Goal: Information Seeking & Learning: Compare options

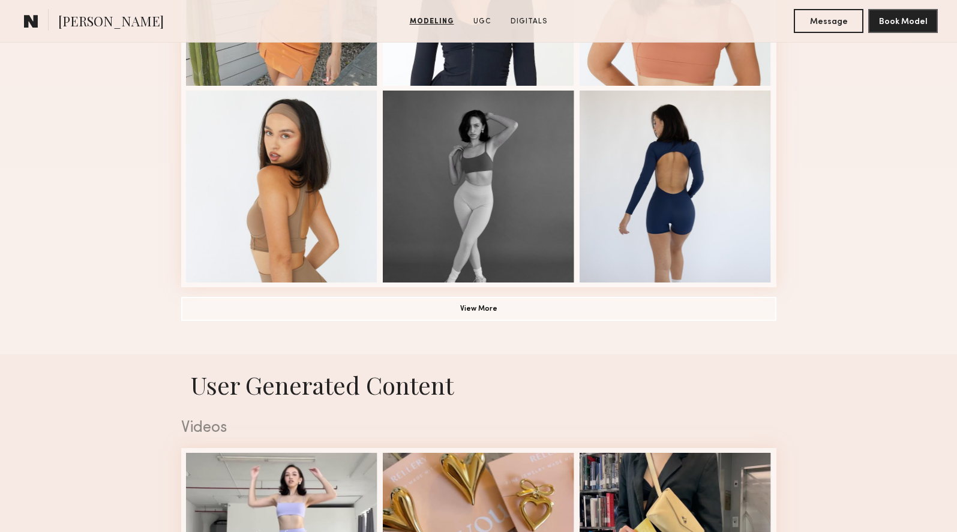
scroll to position [856, 0]
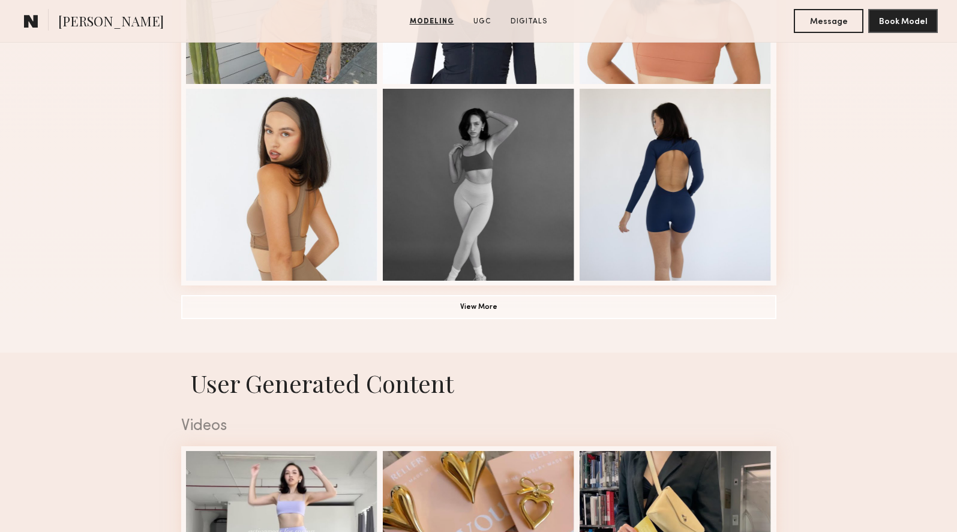
click at [483, 303] on button "View More" at bounding box center [478, 307] width 595 height 24
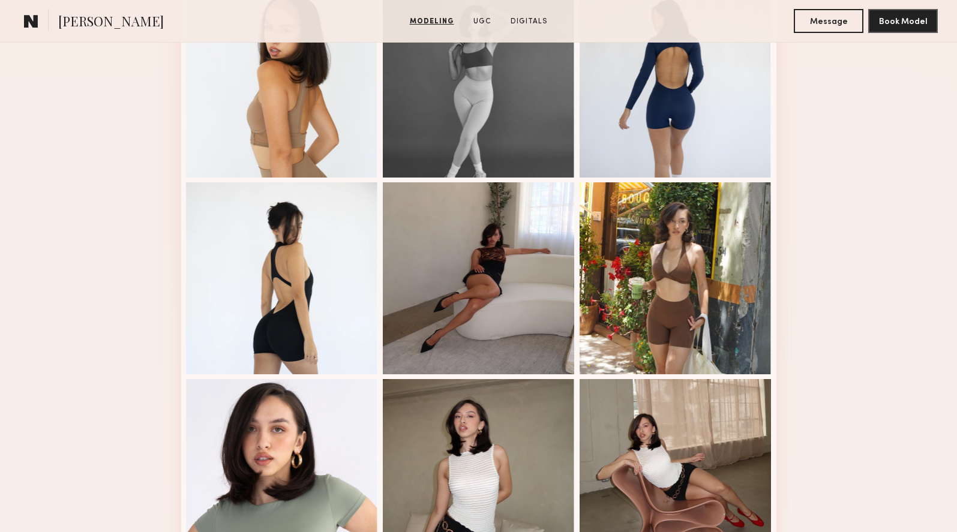
scroll to position [966, 0]
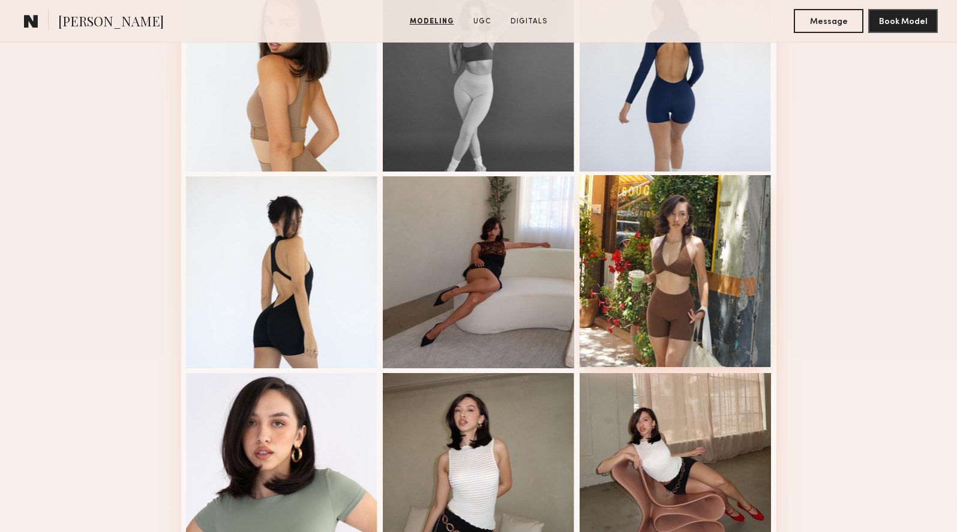
click at [662, 316] on div at bounding box center [676, 271] width 192 height 192
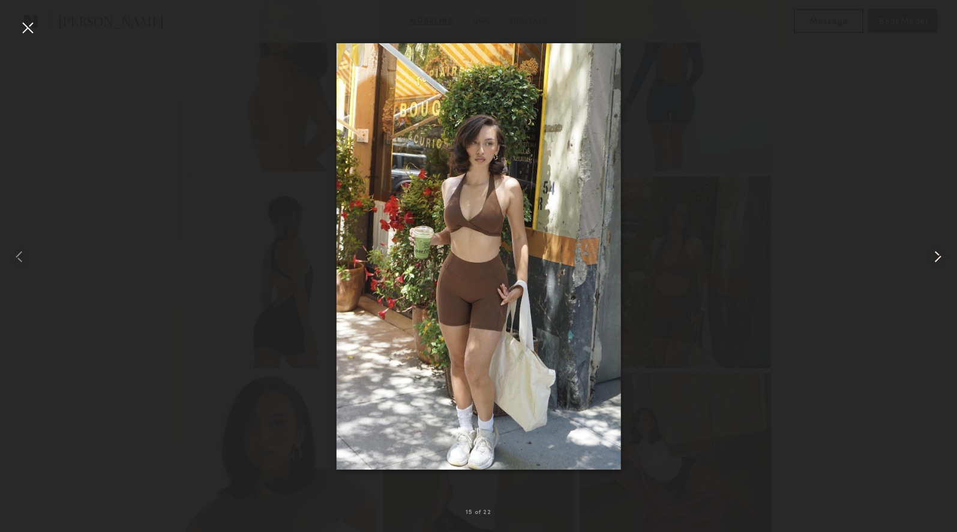
click at [936, 258] on common-icon at bounding box center [937, 256] width 19 height 19
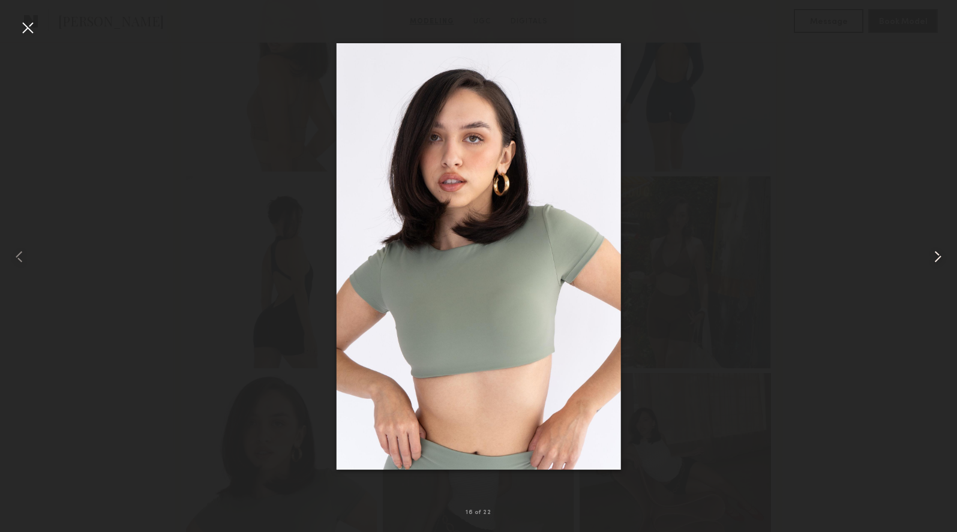
click at [939, 257] on common-icon at bounding box center [937, 256] width 19 height 19
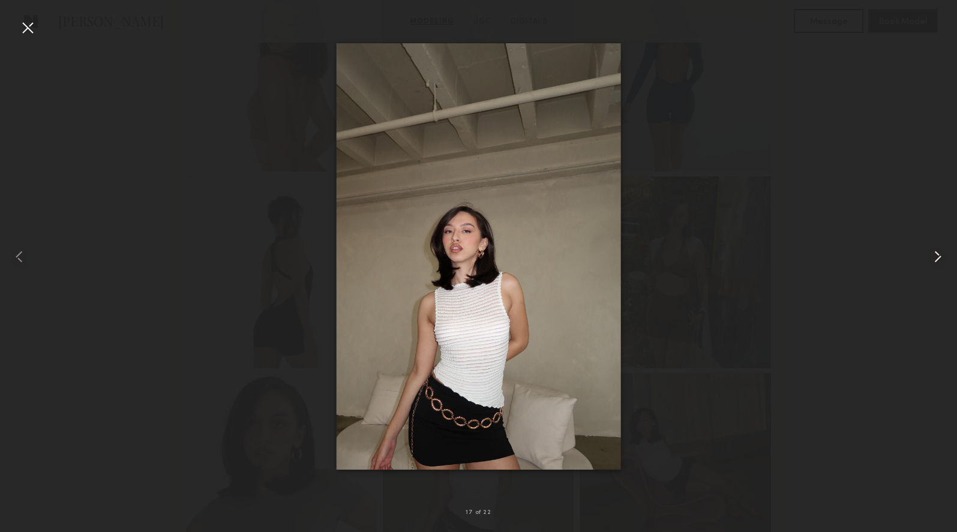
click at [939, 257] on common-icon at bounding box center [937, 256] width 19 height 19
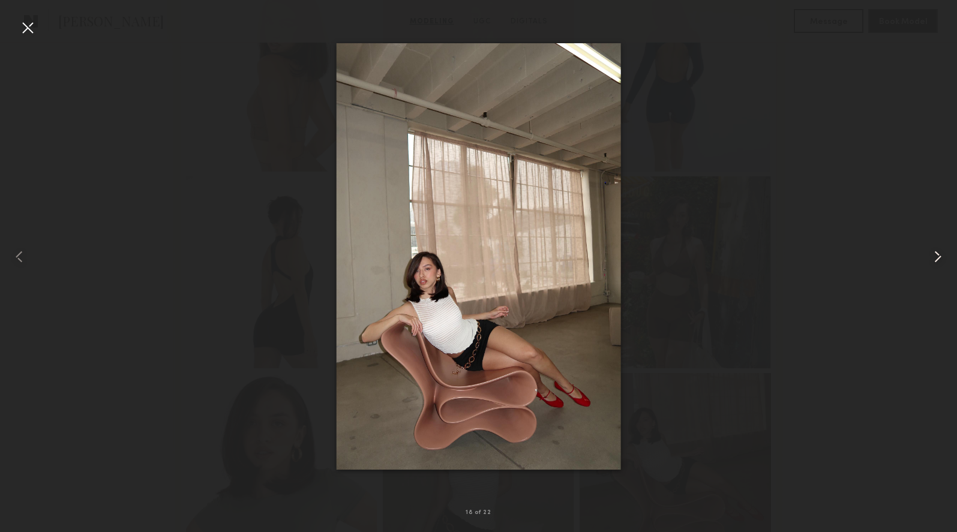
click at [939, 257] on common-icon at bounding box center [937, 256] width 19 height 19
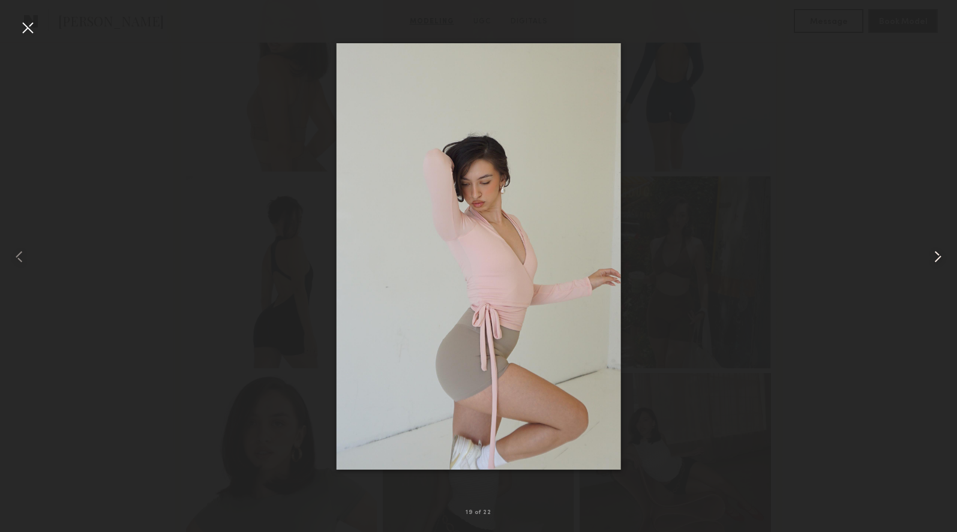
click at [939, 257] on common-icon at bounding box center [937, 256] width 19 height 19
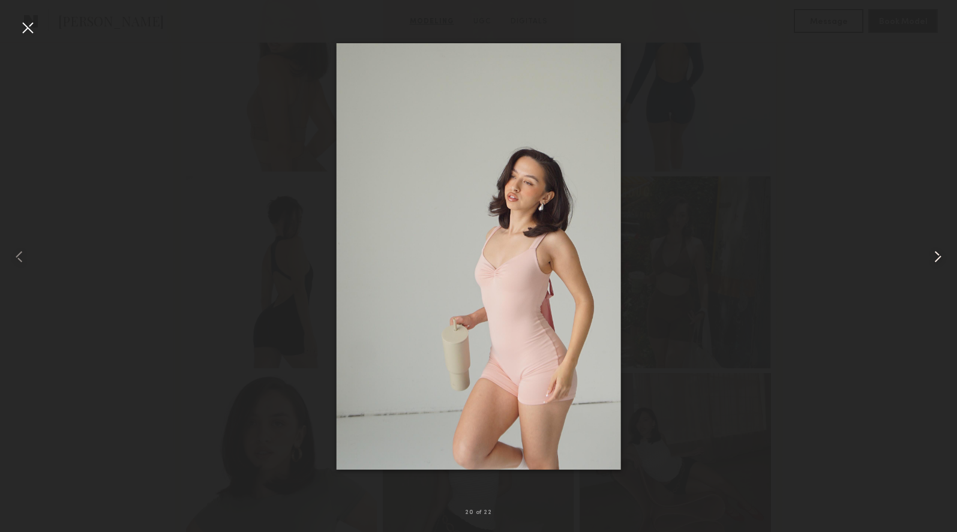
click at [939, 257] on common-icon at bounding box center [937, 256] width 19 height 19
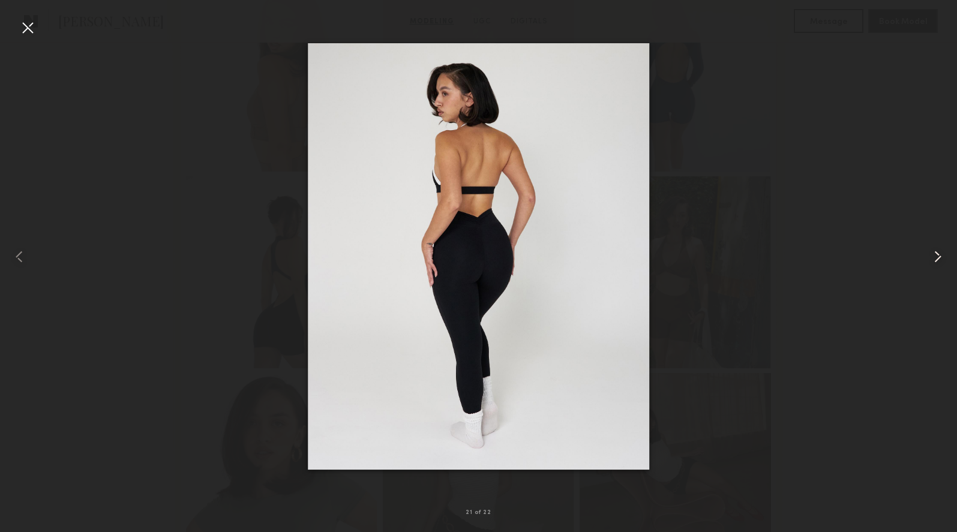
click at [939, 257] on common-icon at bounding box center [937, 256] width 19 height 19
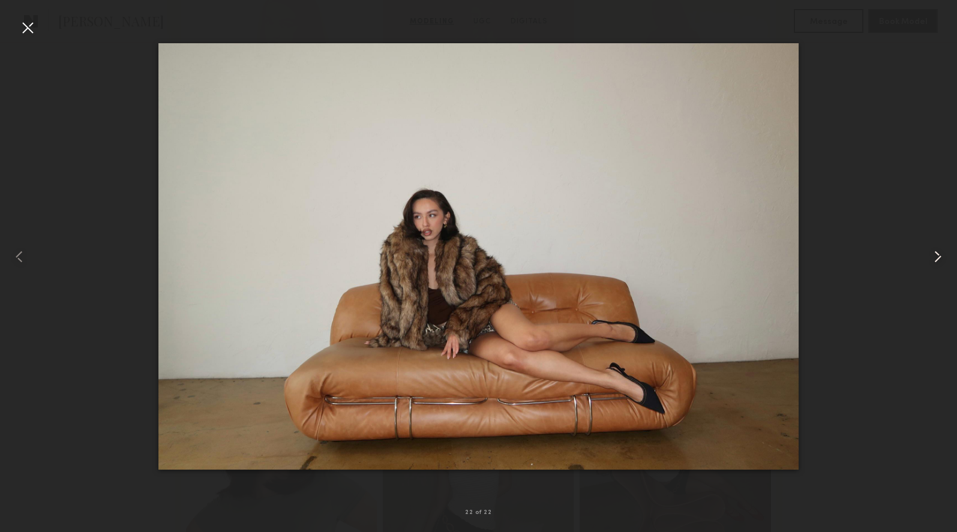
click at [939, 257] on common-icon at bounding box center [937, 256] width 19 height 19
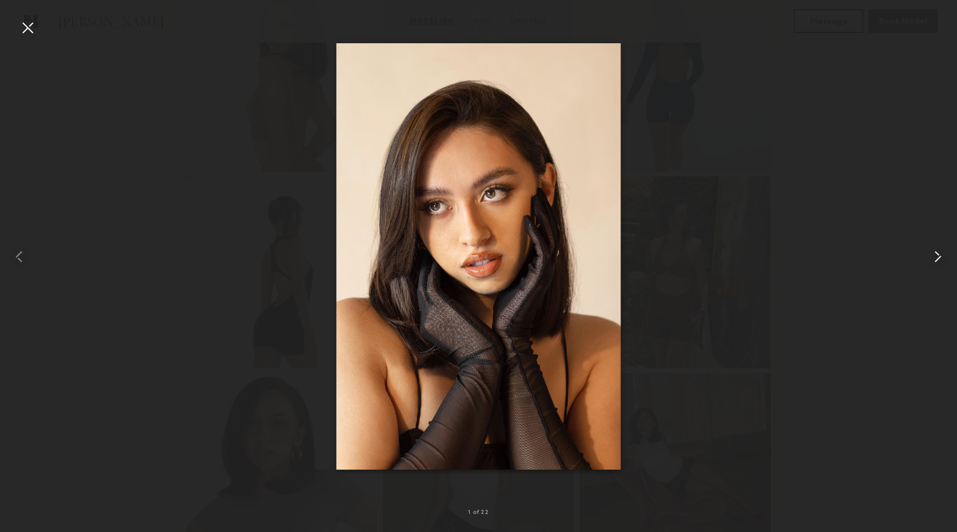
click at [939, 257] on common-icon at bounding box center [937, 256] width 19 height 19
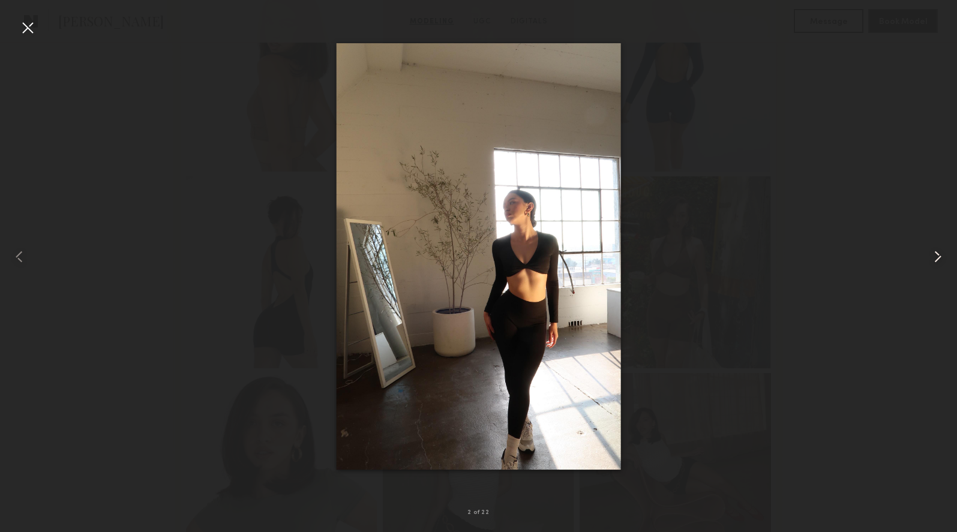
click at [939, 257] on common-icon at bounding box center [937, 256] width 19 height 19
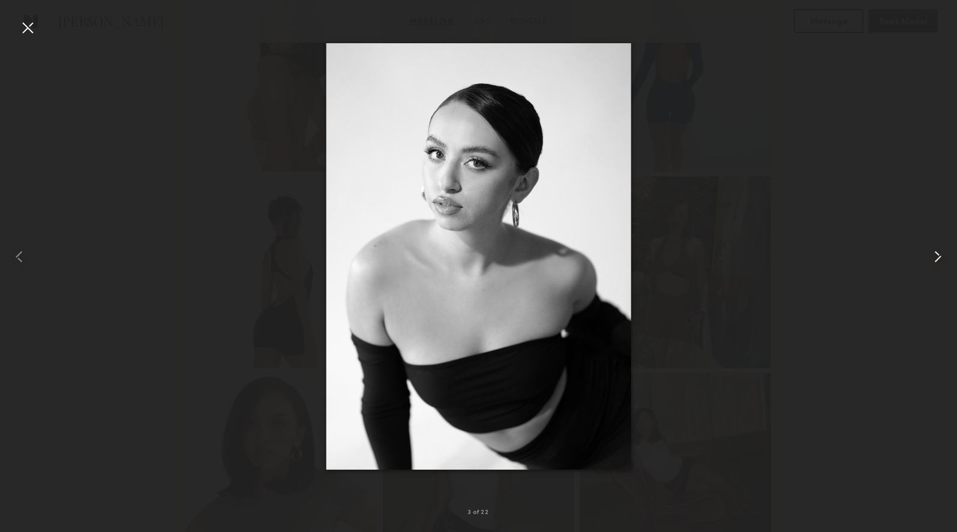
click at [939, 257] on common-icon at bounding box center [937, 256] width 19 height 19
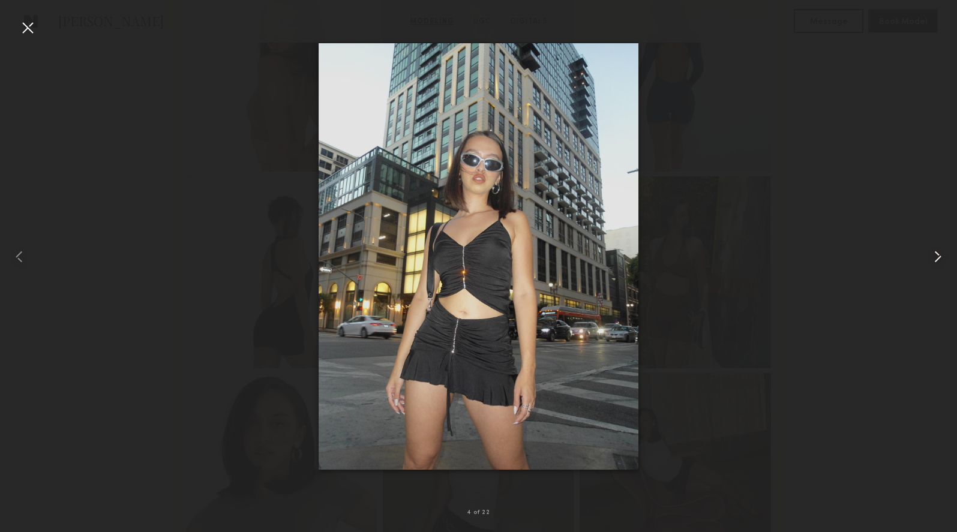
click at [939, 257] on common-icon at bounding box center [937, 256] width 19 height 19
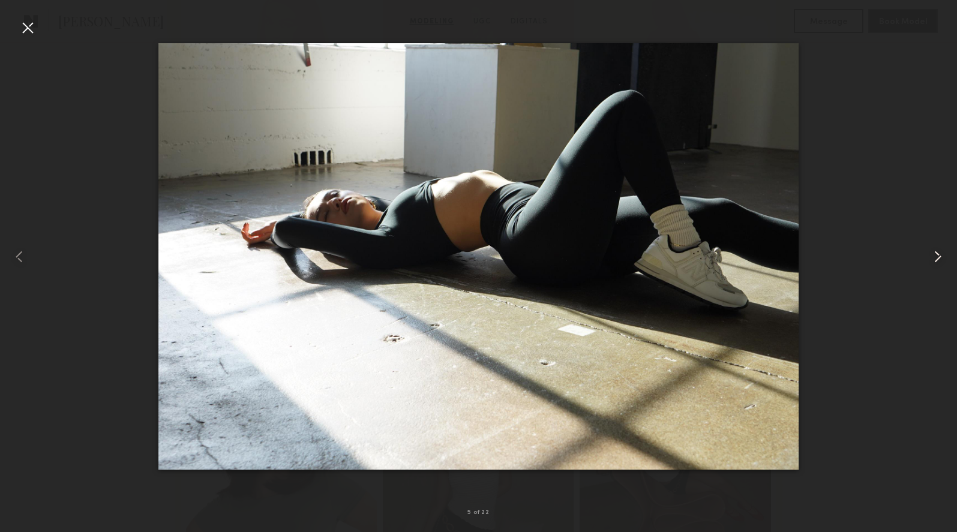
click at [939, 257] on common-icon at bounding box center [937, 256] width 19 height 19
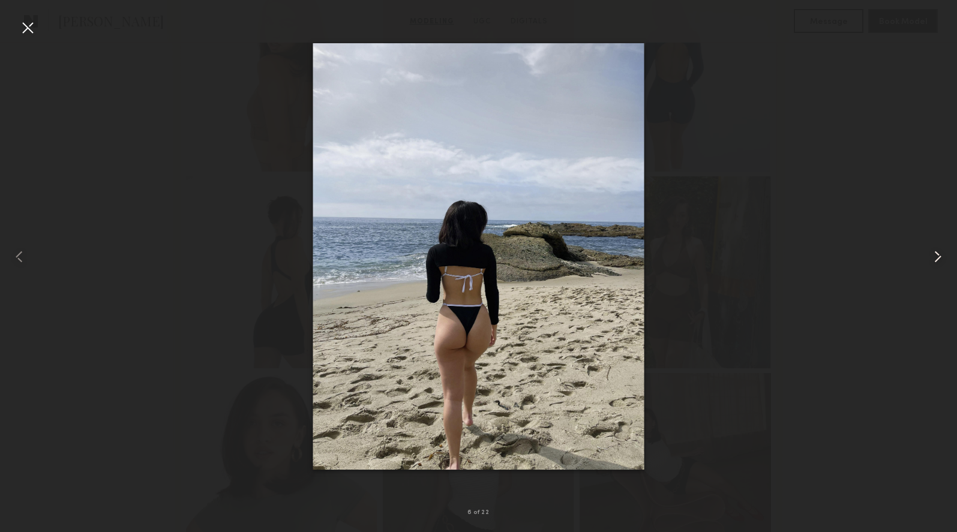
click at [939, 257] on common-icon at bounding box center [937, 256] width 19 height 19
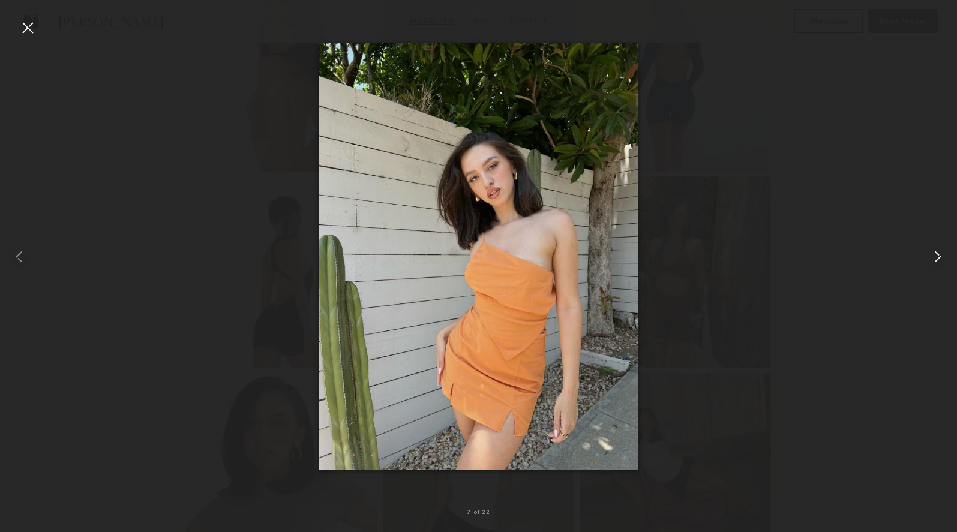
click at [939, 257] on common-icon at bounding box center [937, 256] width 19 height 19
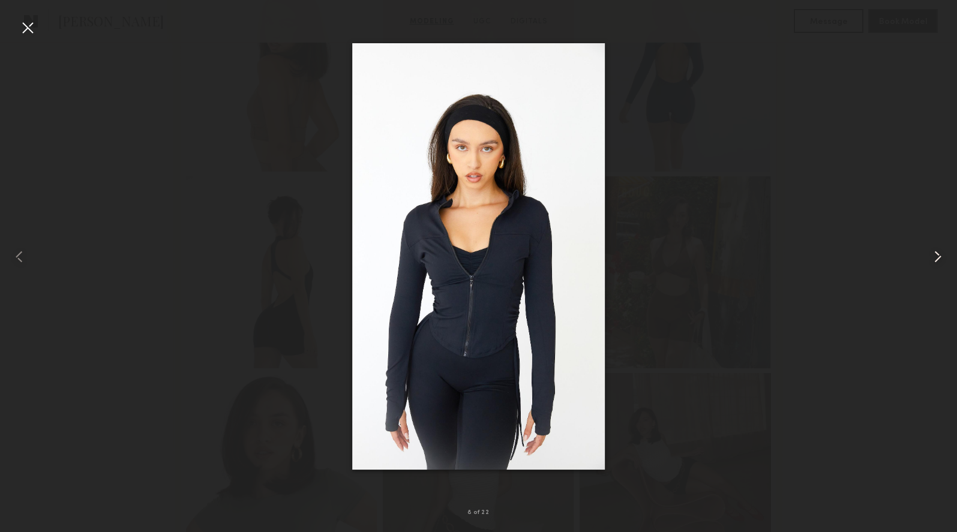
click at [939, 257] on common-icon at bounding box center [937, 256] width 19 height 19
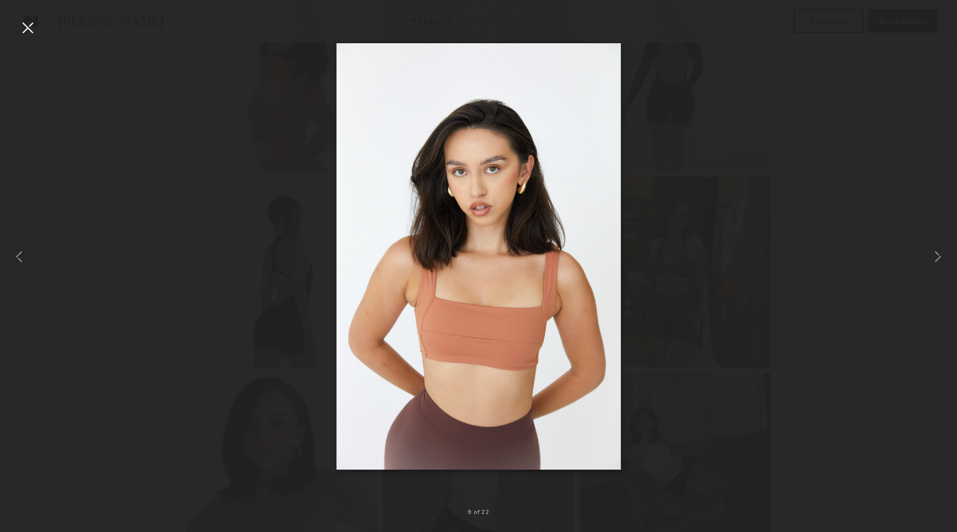
click at [30, 27] on div at bounding box center [27, 27] width 19 height 19
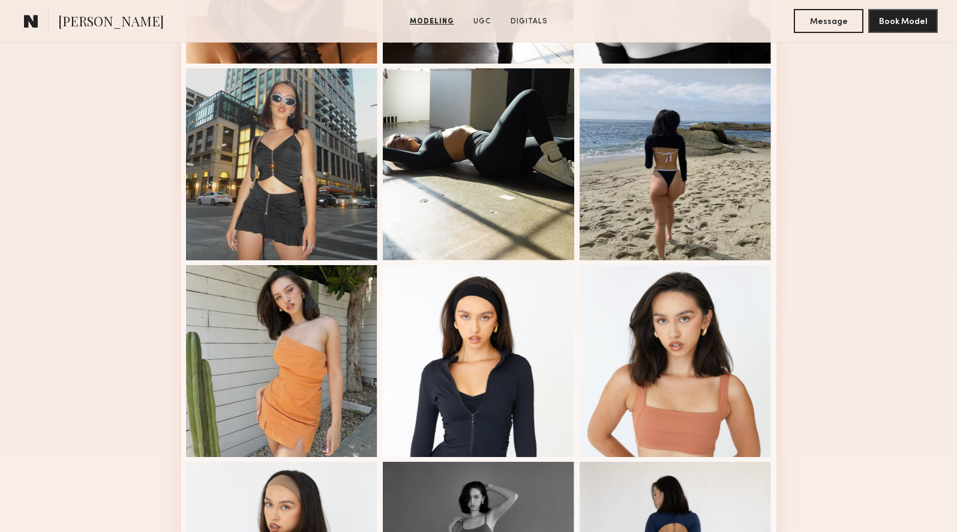
scroll to position [488, 0]
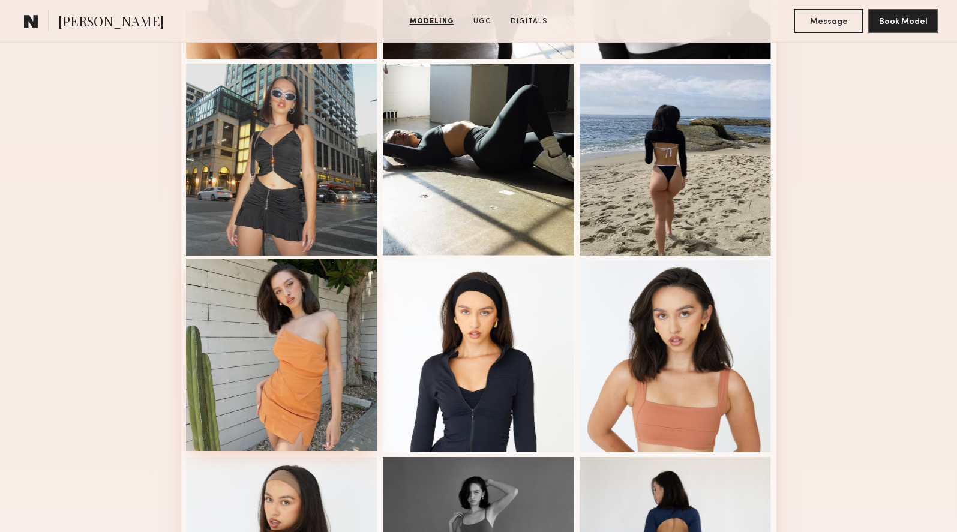
click at [349, 365] on div at bounding box center [282, 355] width 192 height 192
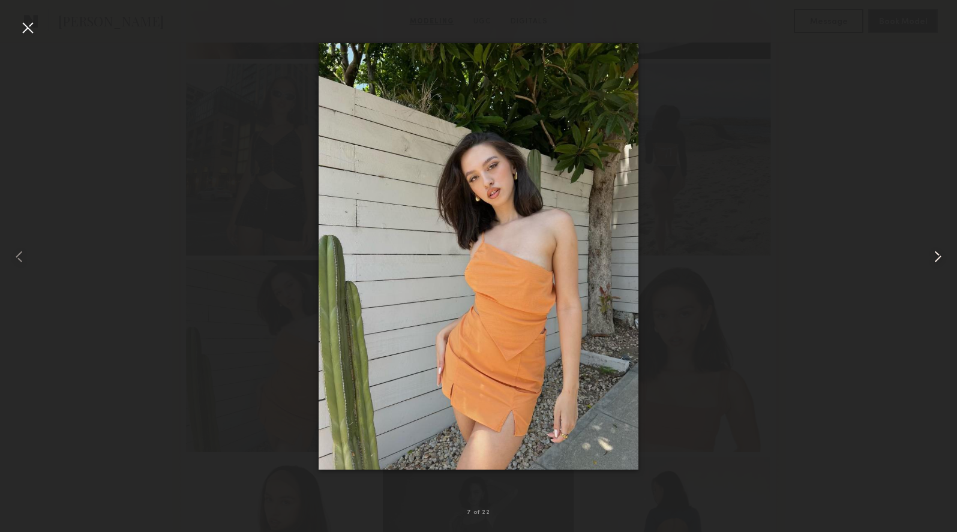
click at [940, 257] on common-icon at bounding box center [937, 256] width 19 height 19
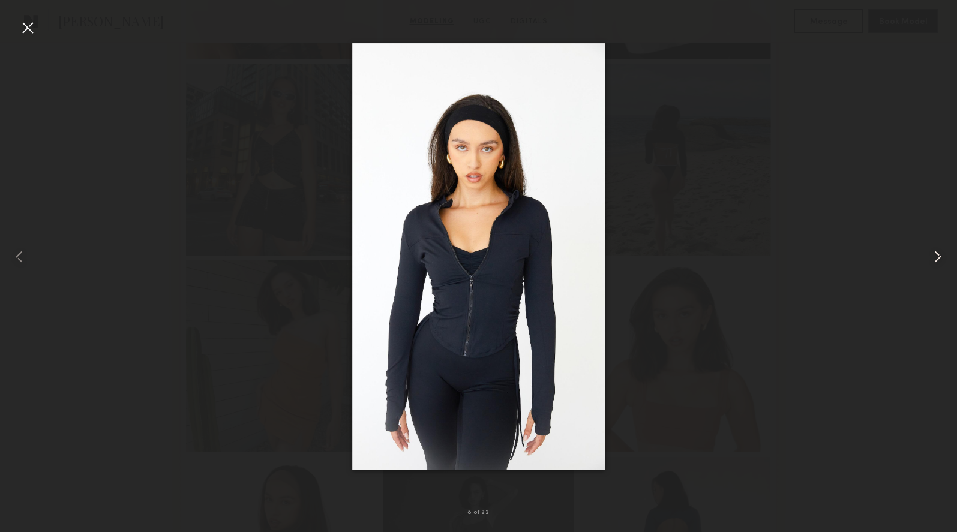
click at [940, 257] on common-icon at bounding box center [937, 256] width 19 height 19
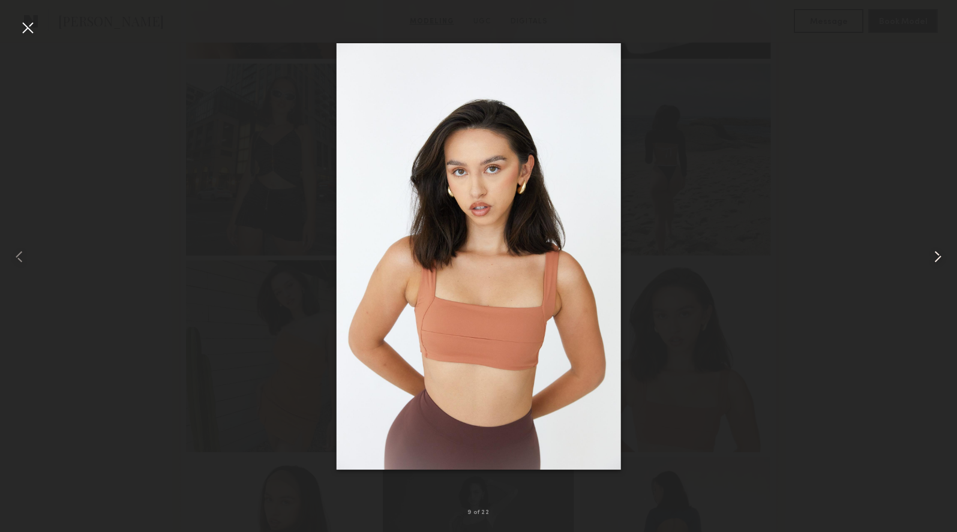
click at [940, 257] on common-icon at bounding box center [937, 256] width 19 height 19
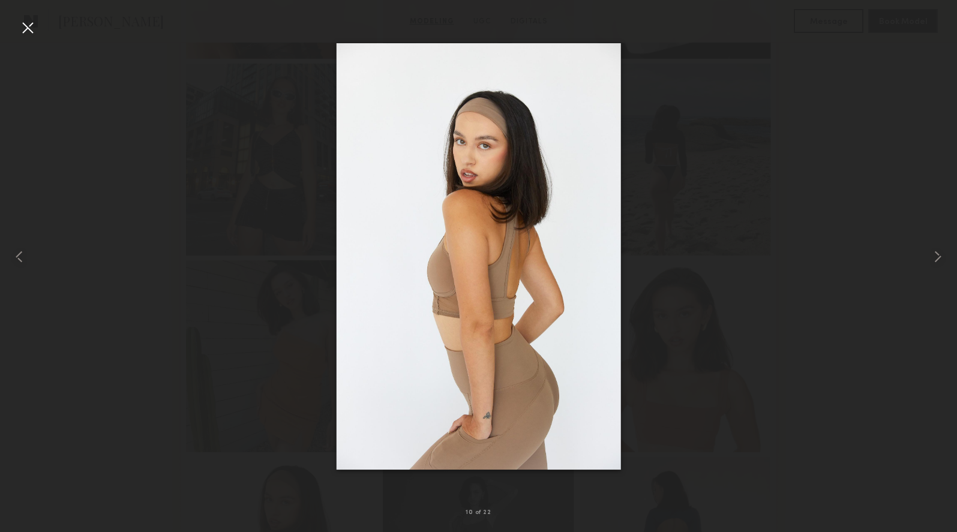
click at [28, 32] on div at bounding box center [27, 27] width 19 height 19
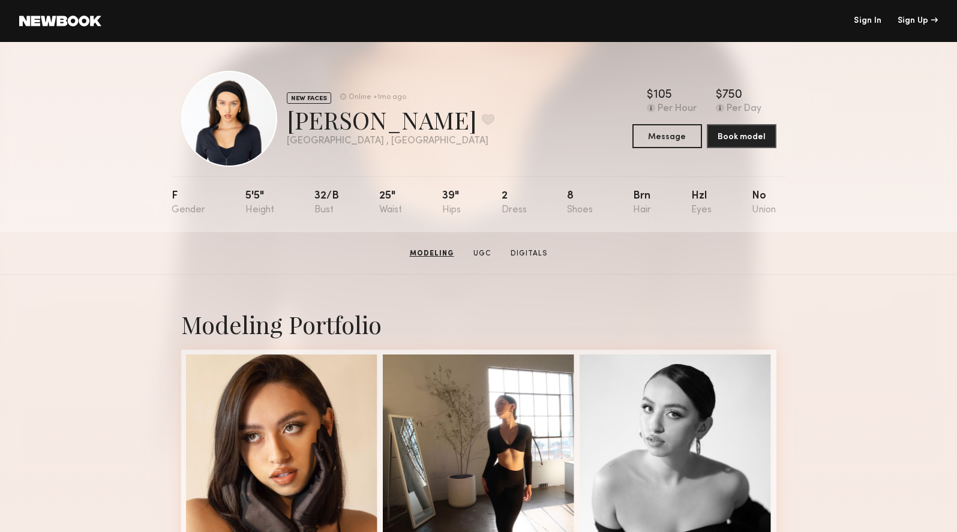
scroll to position [0, 0]
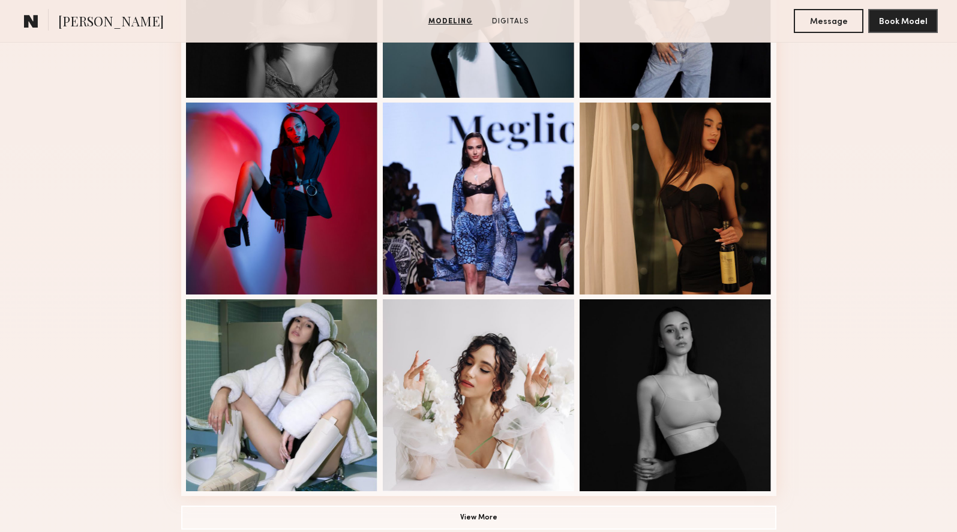
scroll to position [662, 0]
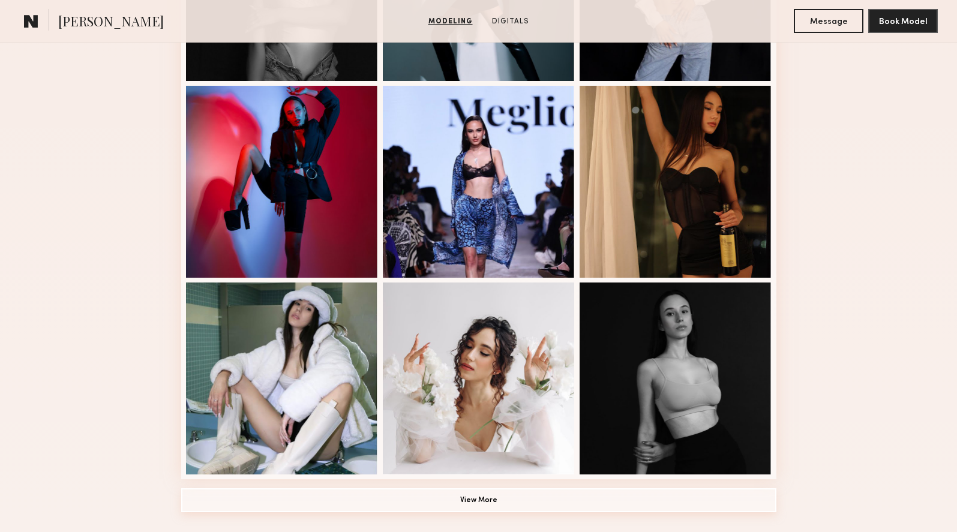
click at [464, 500] on button "View More" at bounding box center [478, 500] width 595 height 24
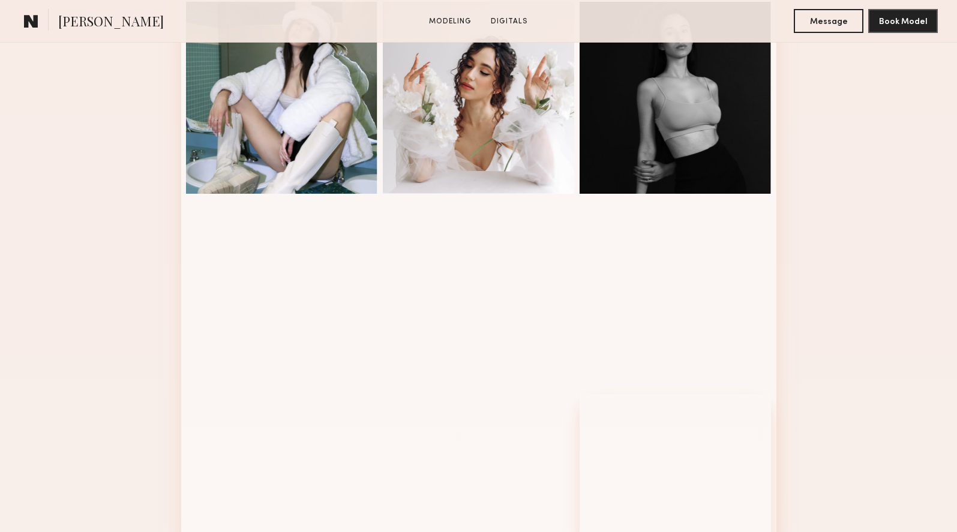
scroll to position [951, 0]
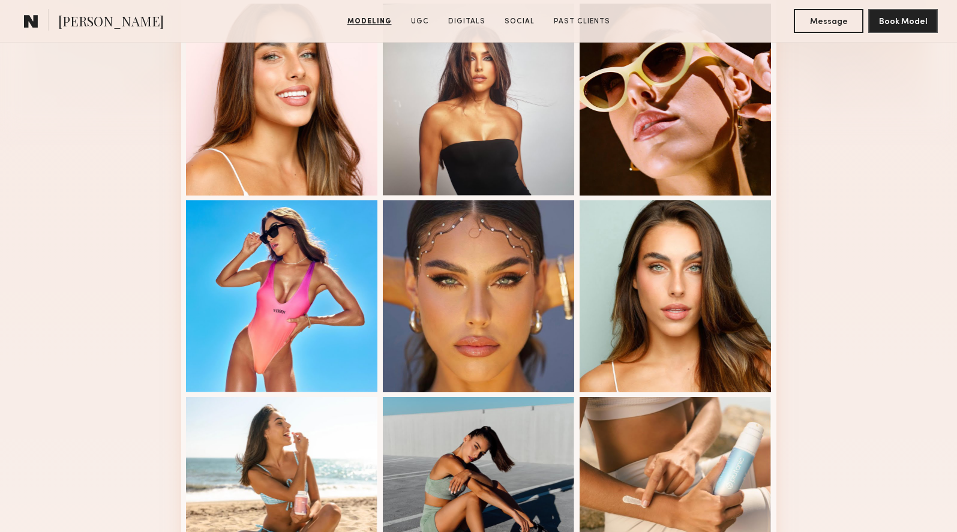
scroll to position [390, 0]
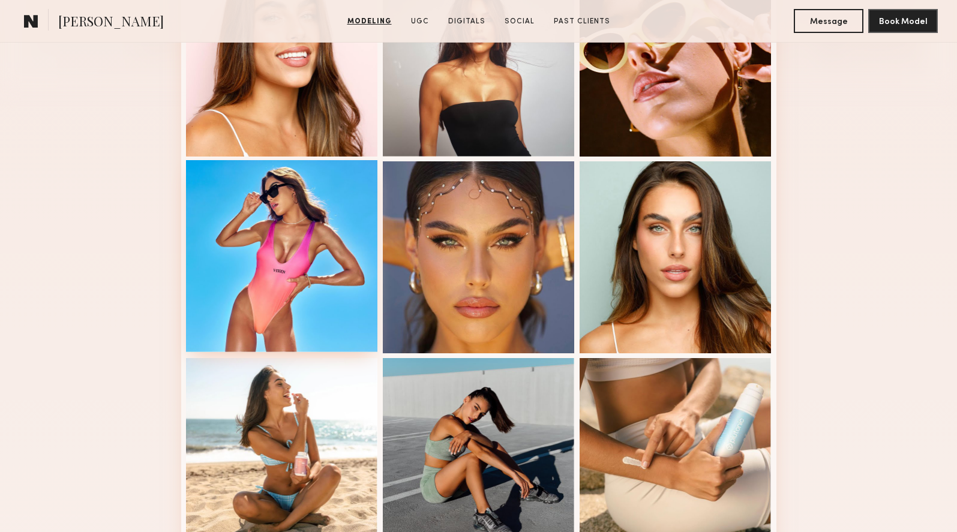
click at [299, 291] on div at bounding box center [282, 256] width 192 height 192
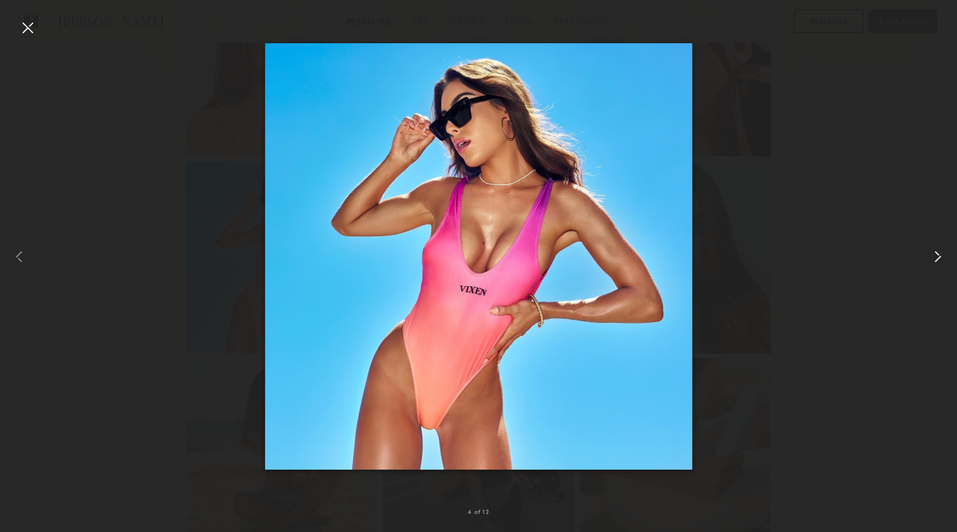
click at [936, 255] on common-icon at bounding box center [937, 256] width 19 height 19
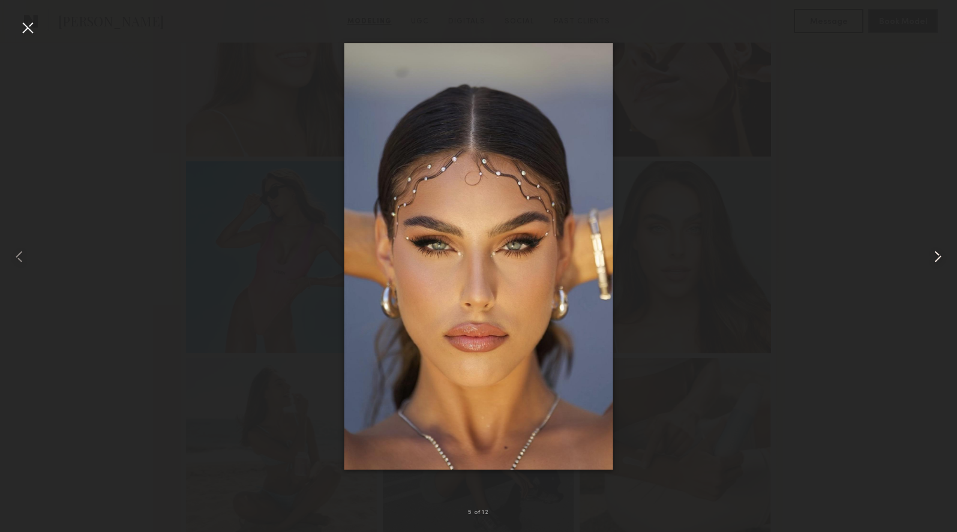
click at [939, 256] on common-icon at bounding box center [937, 256] width 19 height 19
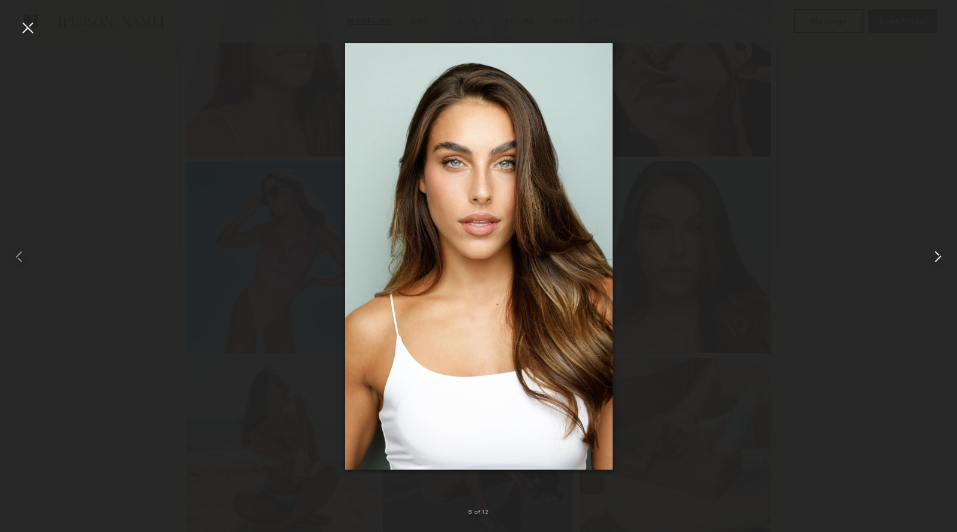
click at [939, 256] on common-icon at bounding box center [937, 256] width 19 height 19
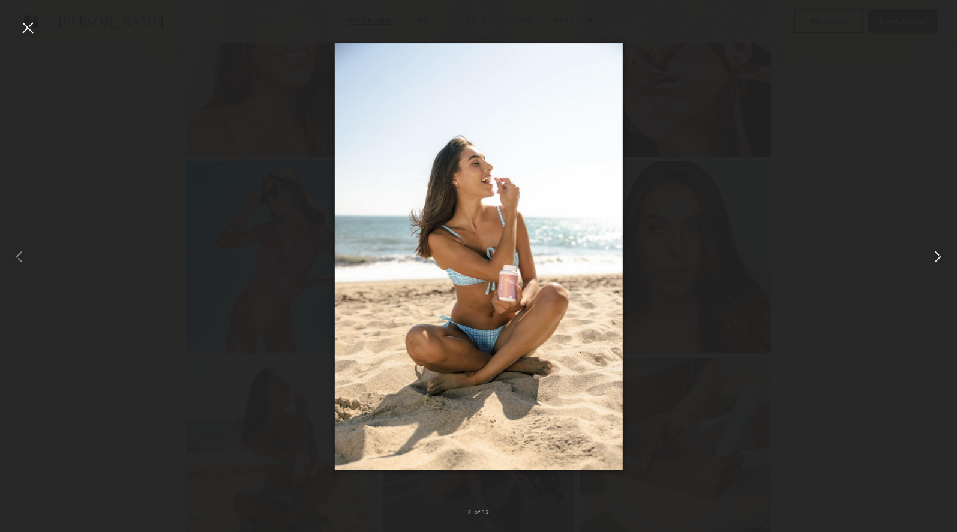
click at [939, 256] on common-icon at bounding box center [937, 256] width 19 height 19
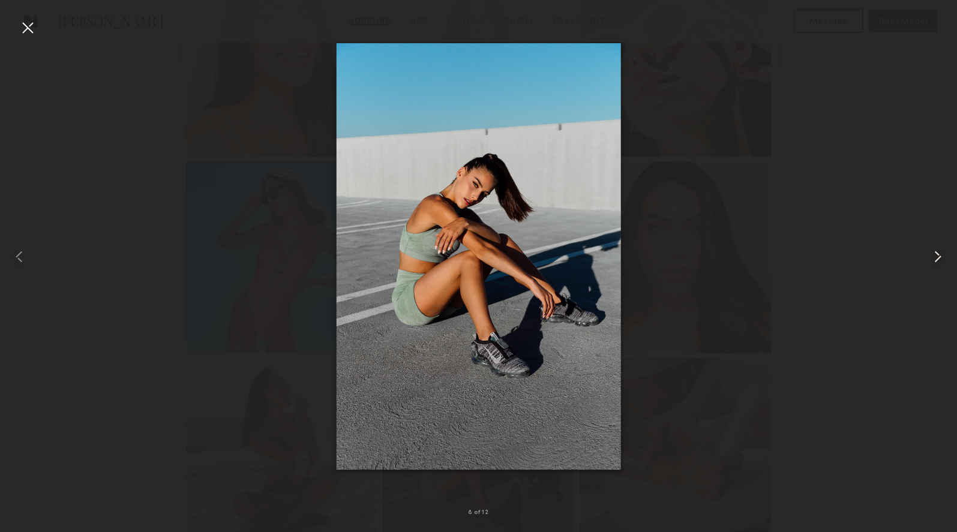
click at [939, 256] on common-icon at bounding box center [937, 256] width 19 height 19
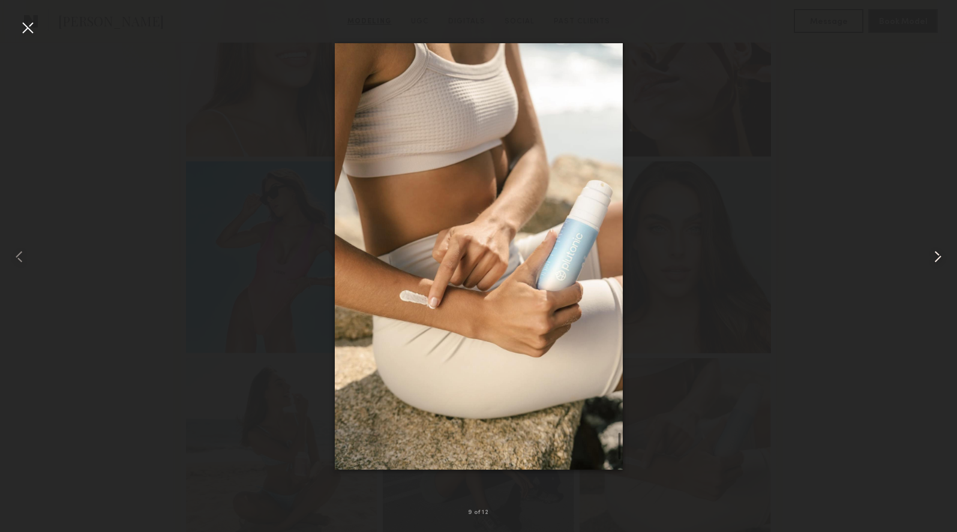
click at [939, 256] on common-icon at bounding box center [937, 256] width 19 height 19
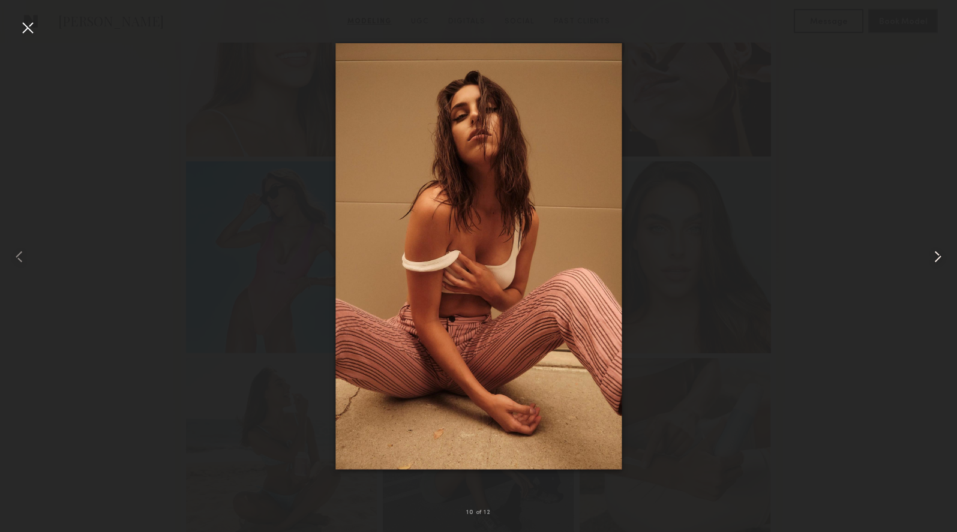
click at [939, 256] on common-icon at bounding box center [937, 256] width 19 height 19
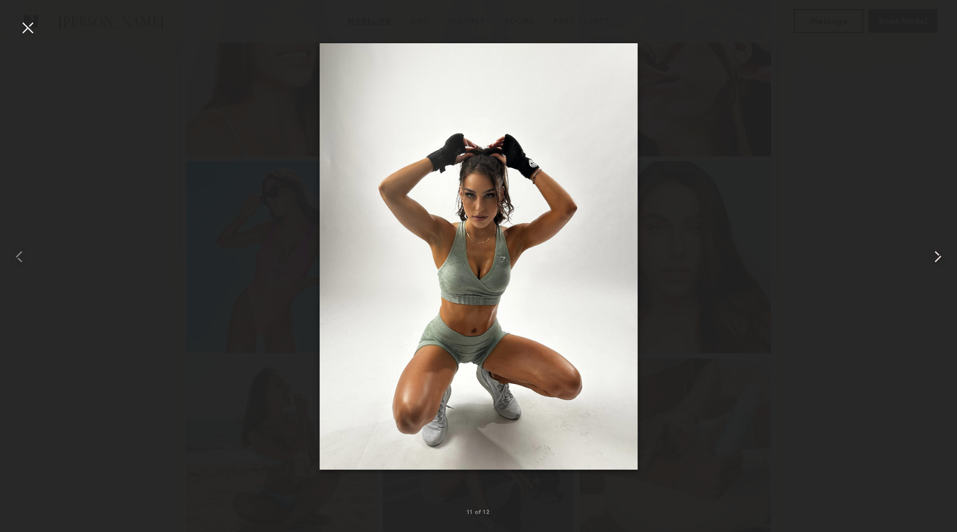
click at [939, 256] on common-icon at bounding box center [937, 256] width 19 height 19
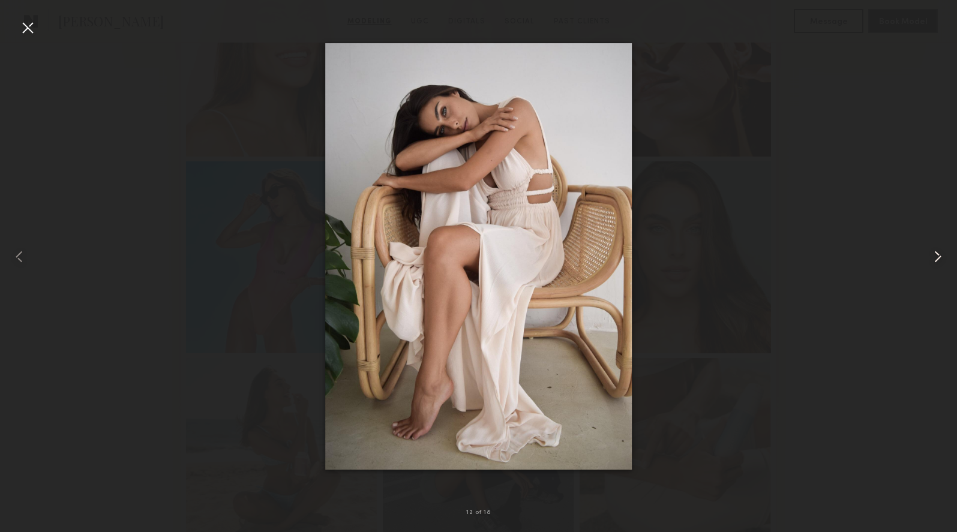
click at [939, 256] on common-icon at bounding box center [937, 256] width 19 height 19
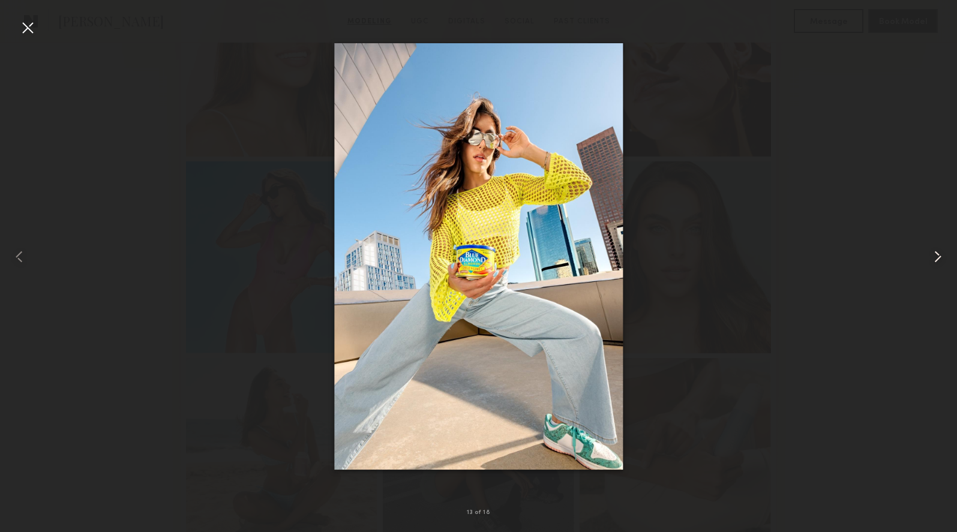
click at [939, 256] on common-icon at bounding box center [937, 256] width 19 height 19
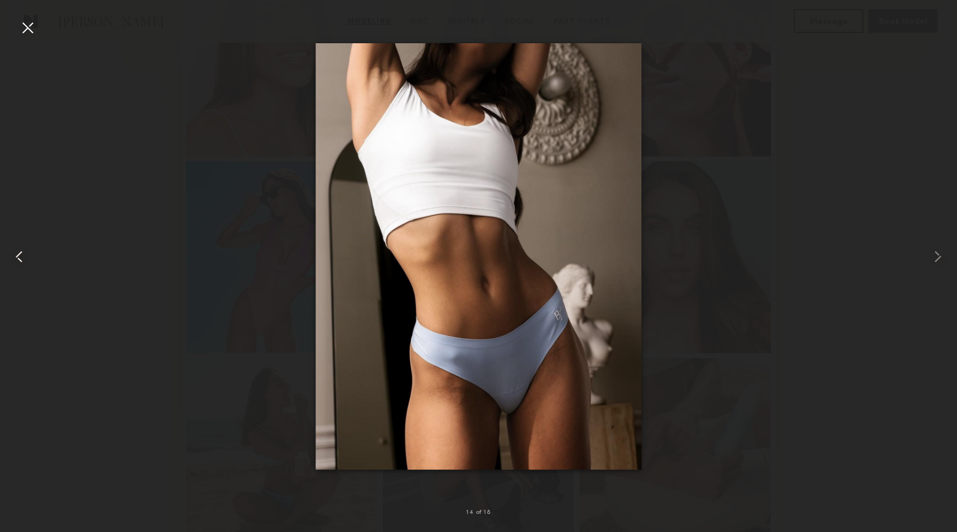
click at [22, 258] on common-icon at bounding box center [19, 256] width 19 height 19
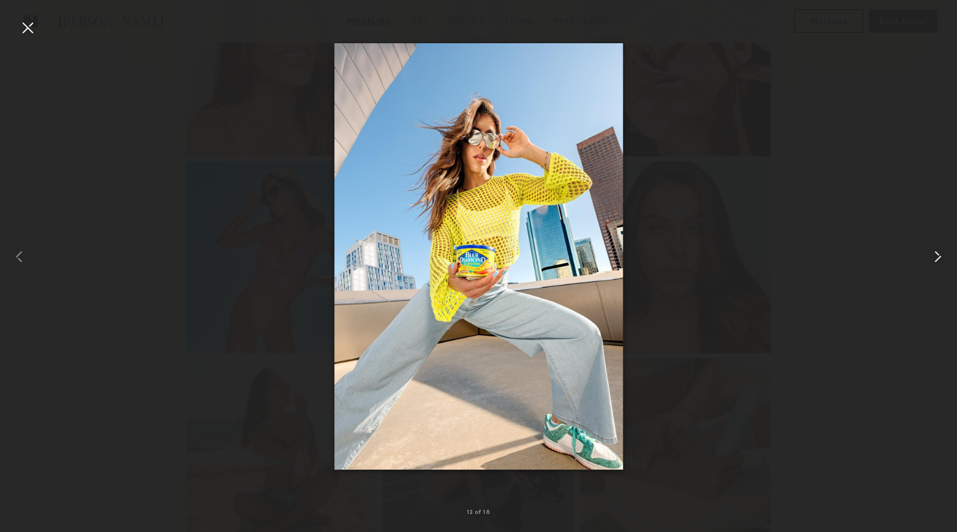
click at [938, 257] on common-icon at bounding box center [937, 256] width 19 height 19
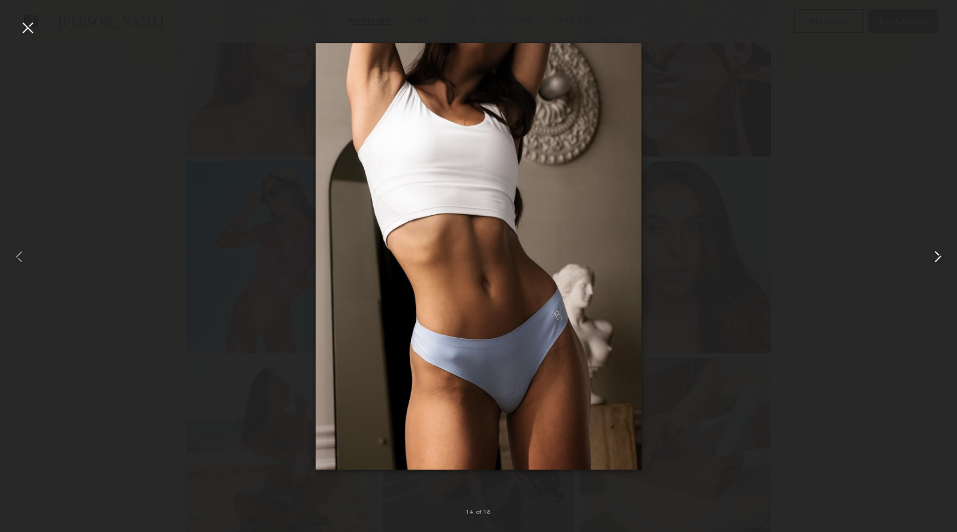
click at [938, 257] on common-icon at bounding box center [937, 256] width 19 height 19
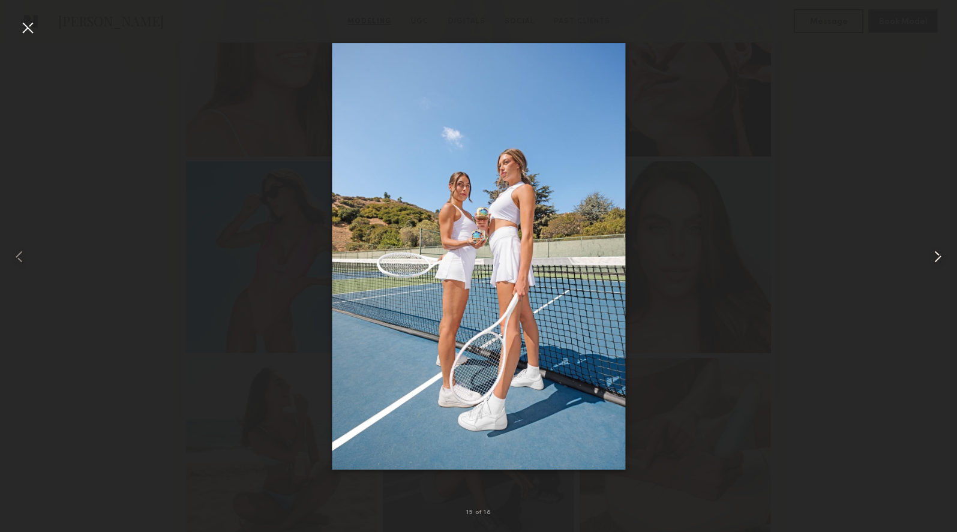
click at [938, 257] on common-icon at bounding box center [937, 256] width 19 height 19
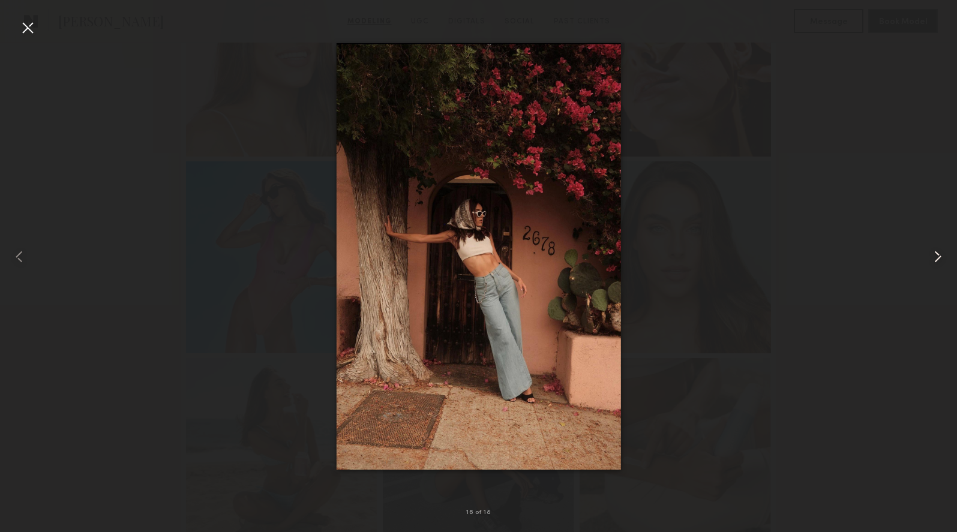
click at [938, 257] on common-icon at bounding box center [937, 256] width 19 height 19
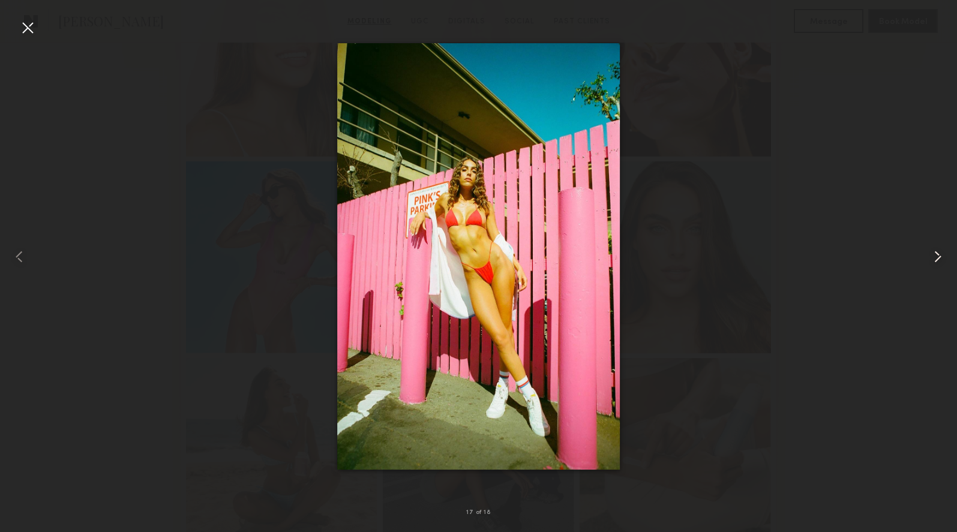
click at [938, 257] on common-icon at bounding box center [937, 256] width 19 height 19
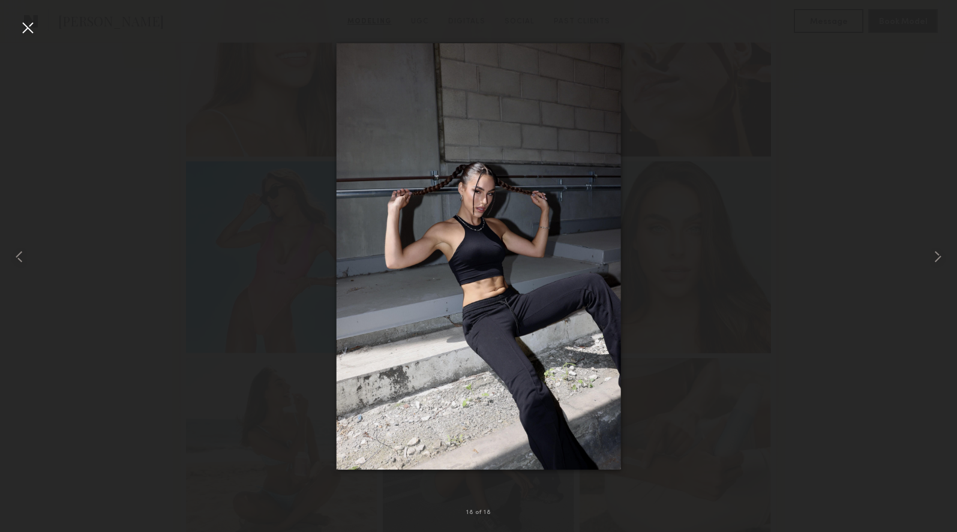
click at [25, 26] on div at bounding box center [27, 27] width 19 height 19
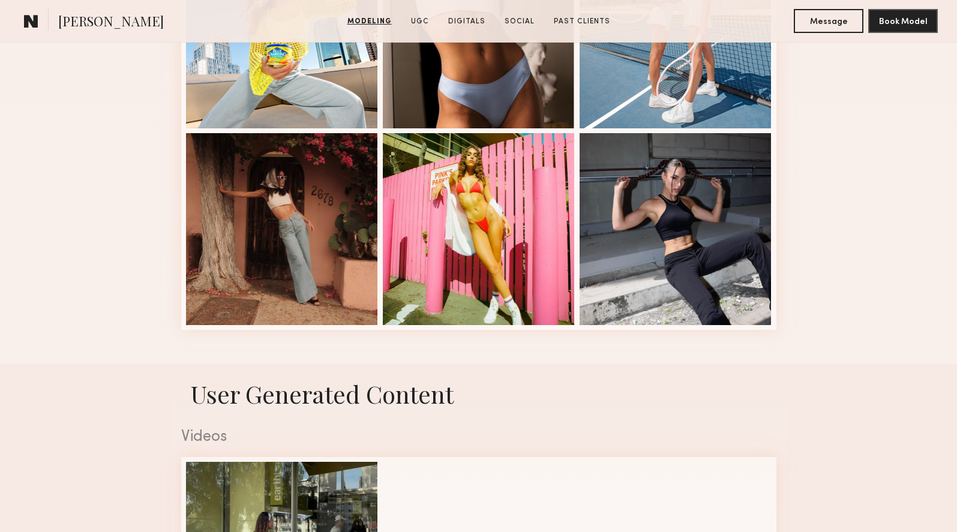
scroll to position [1260, 0]
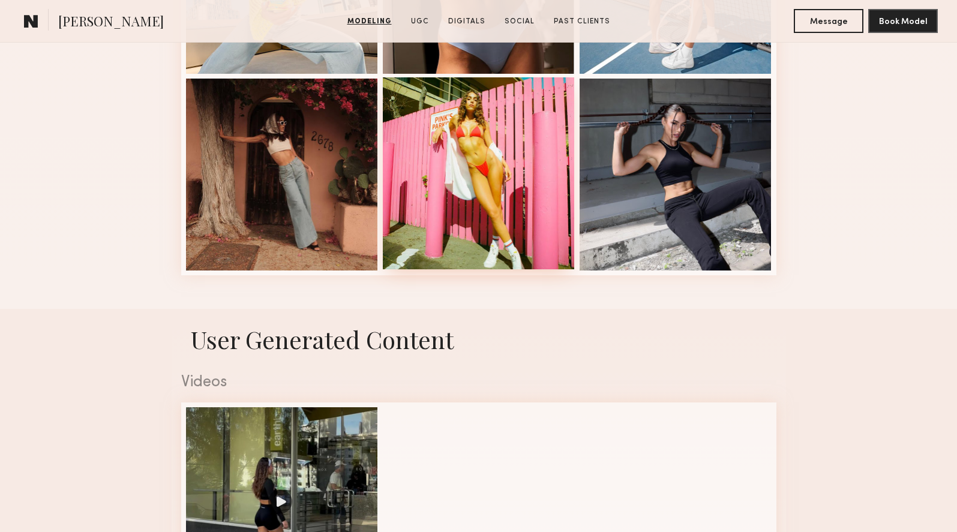
click at [488, 175] on div at bounding box center [479, 173] width 192 height 192
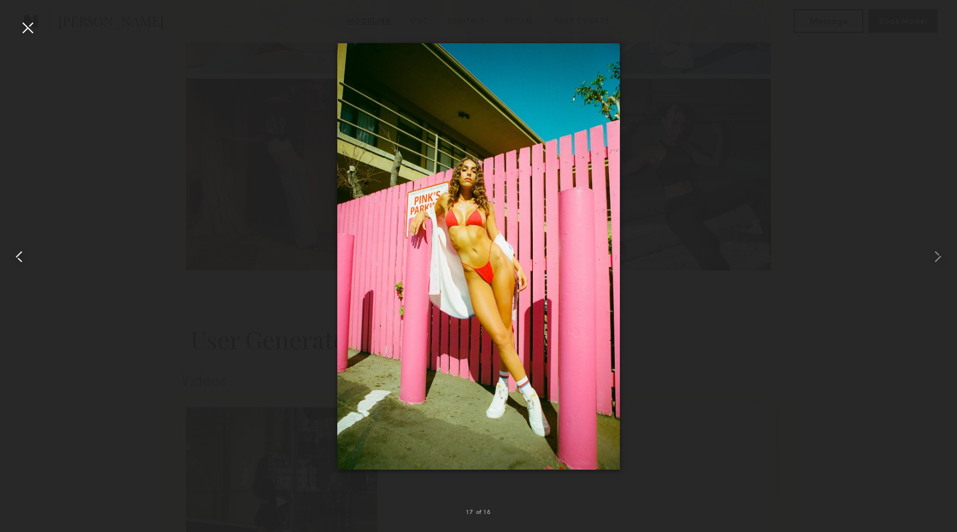
click at [29, 29] on div at bounding box center [27, 27] width 19 height 19
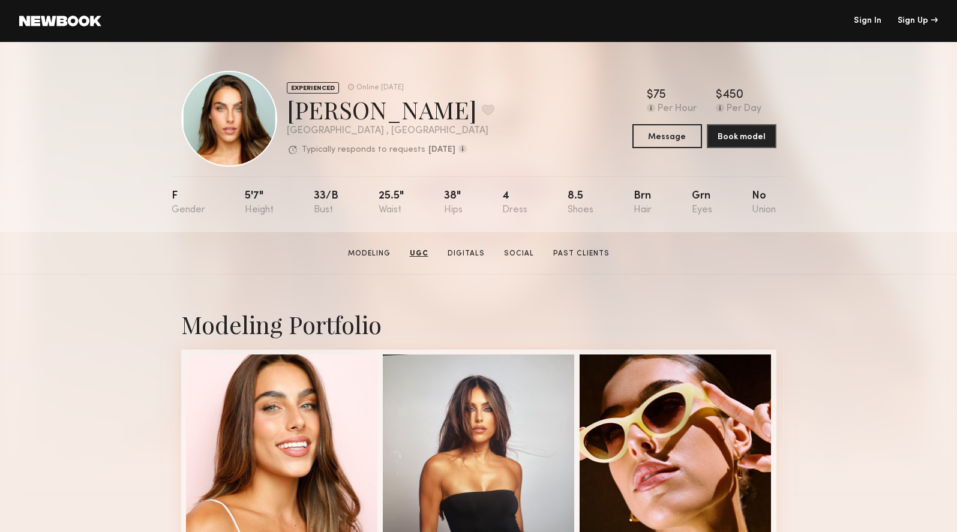
scroll to position [0, 0]
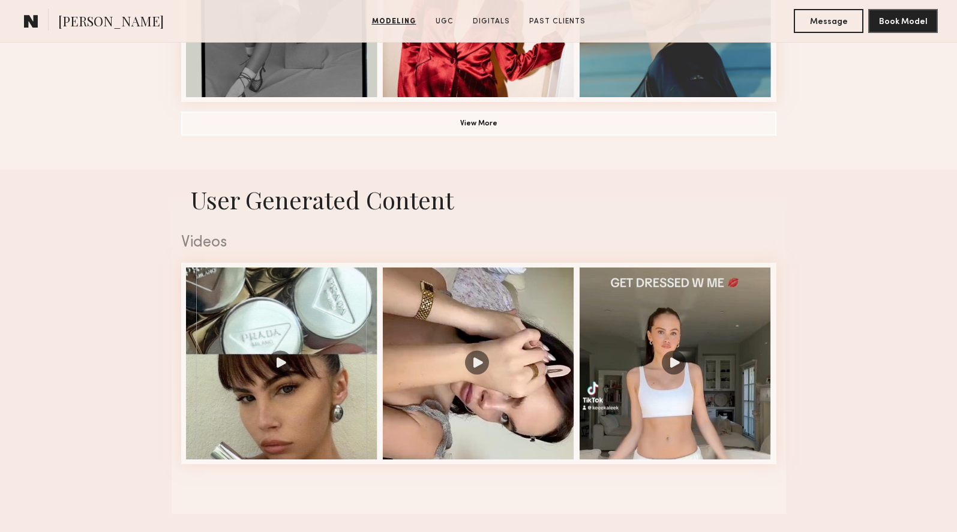
scroll to position [1041, 0]
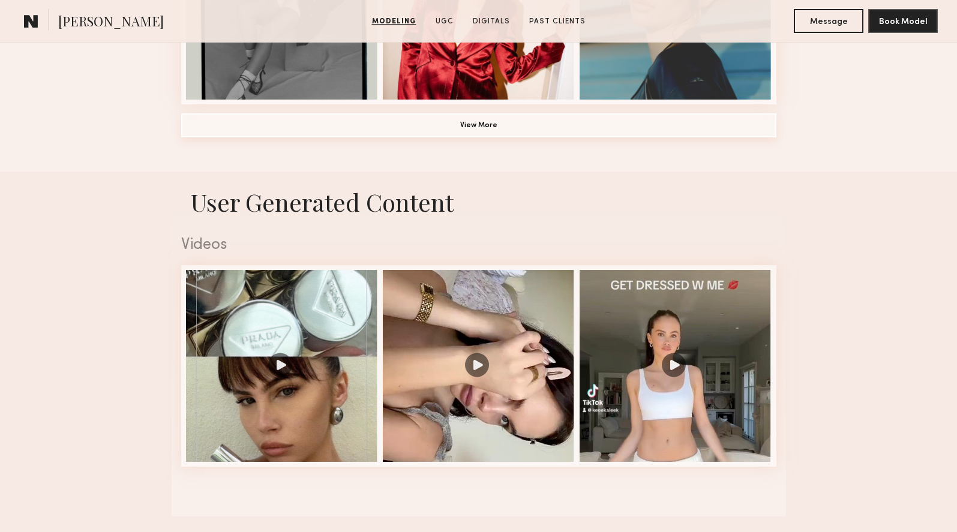
click at [458, 127] on button "View More" at bounding box center [478, 125] width 595 height 24
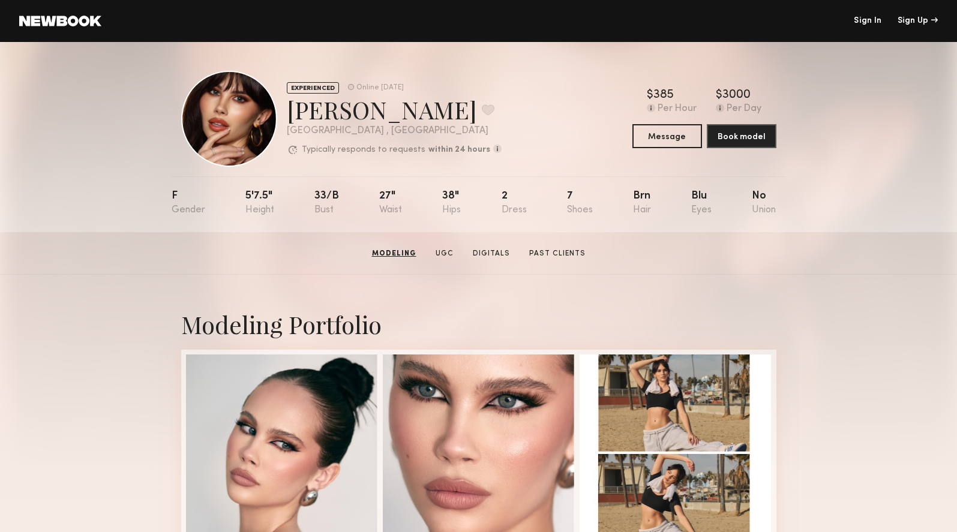
scroll to position [0, 0]
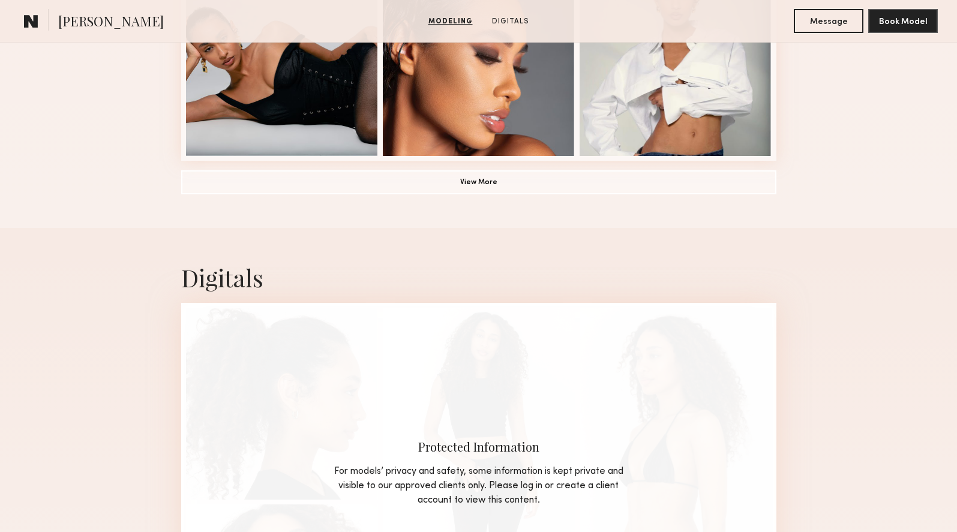
scroll to position [982, 0]
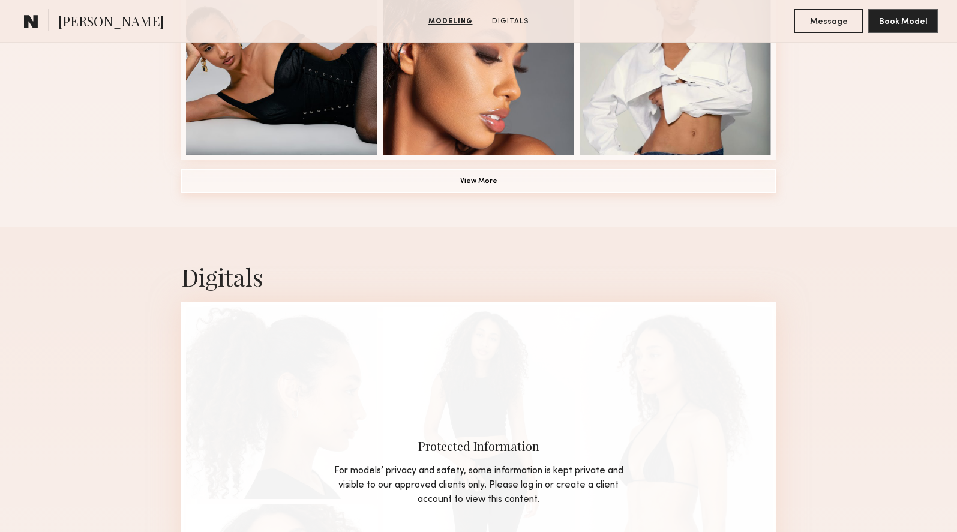
click at [475, 181] on button "View More" at bounding box center [478, 181] width 595 height 24
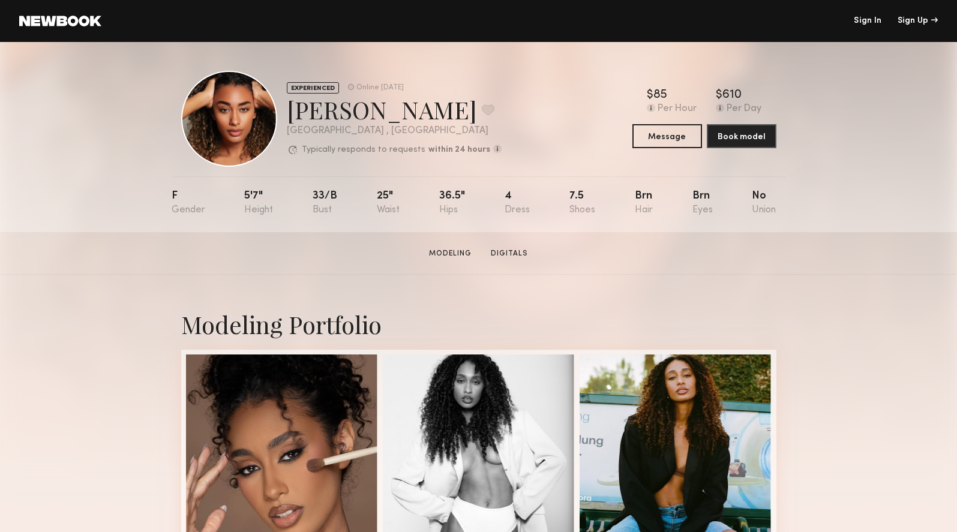
scroll to position [0, 0]
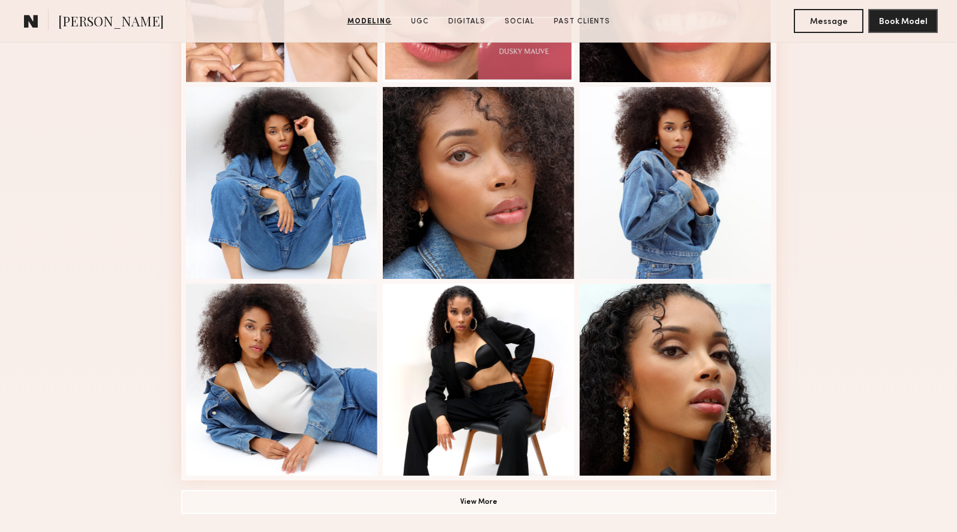
scroll to position [664, 0]
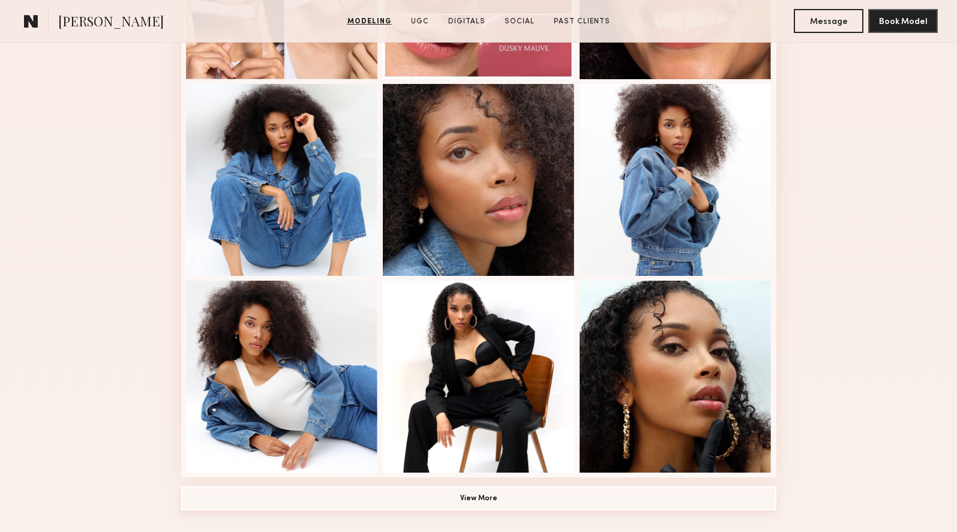
click at [481, 505] on button "View More" at bounding box center [478, 499] width 595 height 24
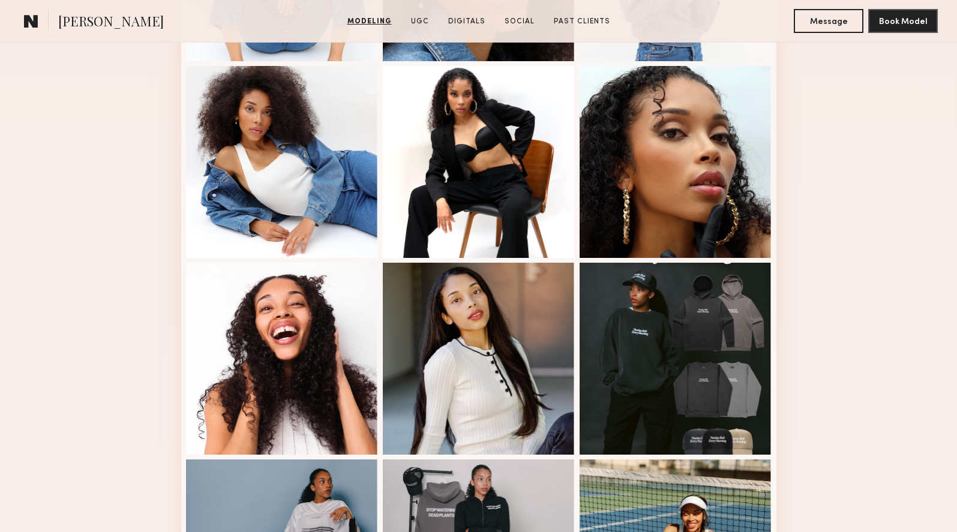
scroll to position [876, 0]
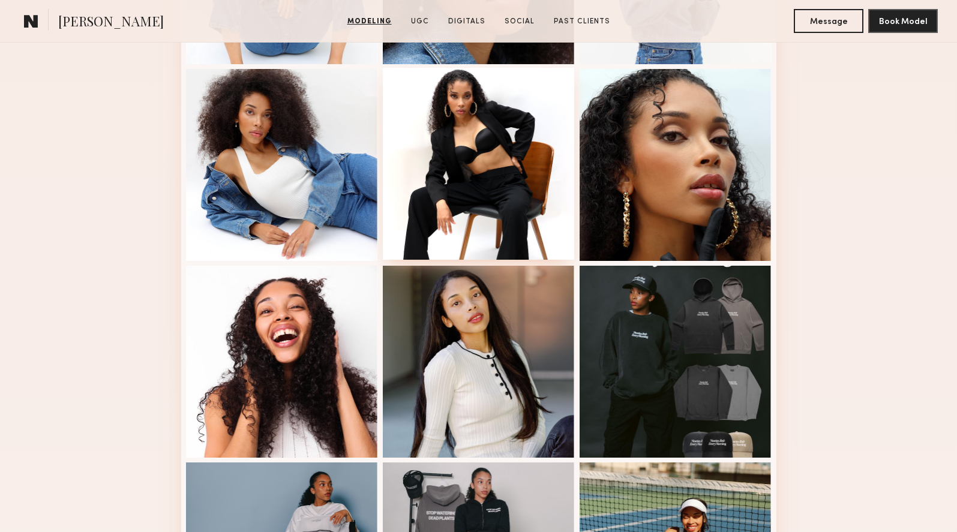
click at [449, 163] on div at bounding box center [479, 164] width 192 height 192
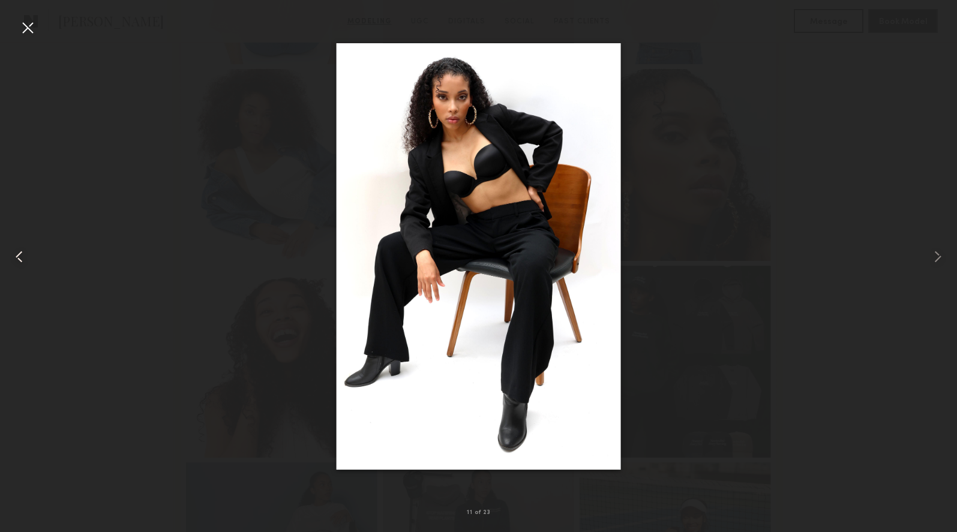
click at [19, 259] on common-icon at bounding box center [19, 256] width 19 height 19
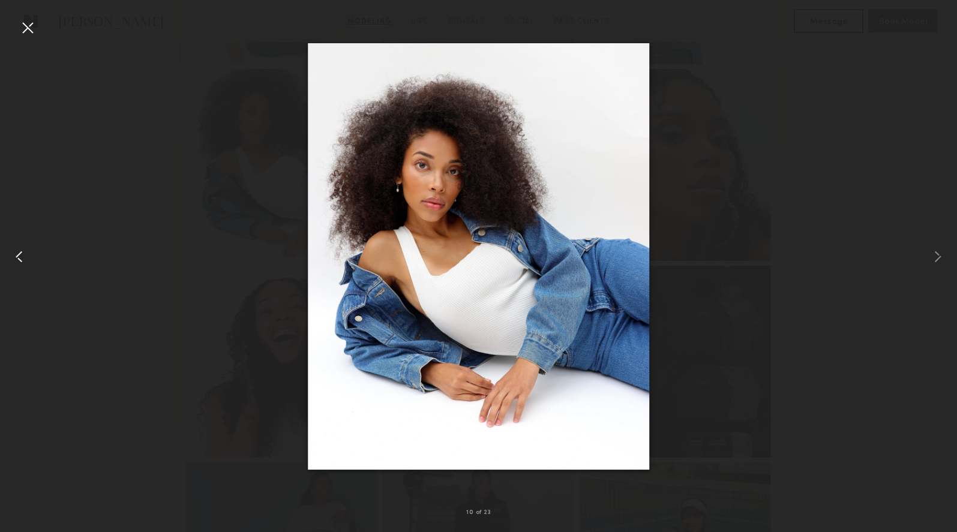
click at [17, 258] on common-icon at bounding box center [19, 256] width 19 height 19
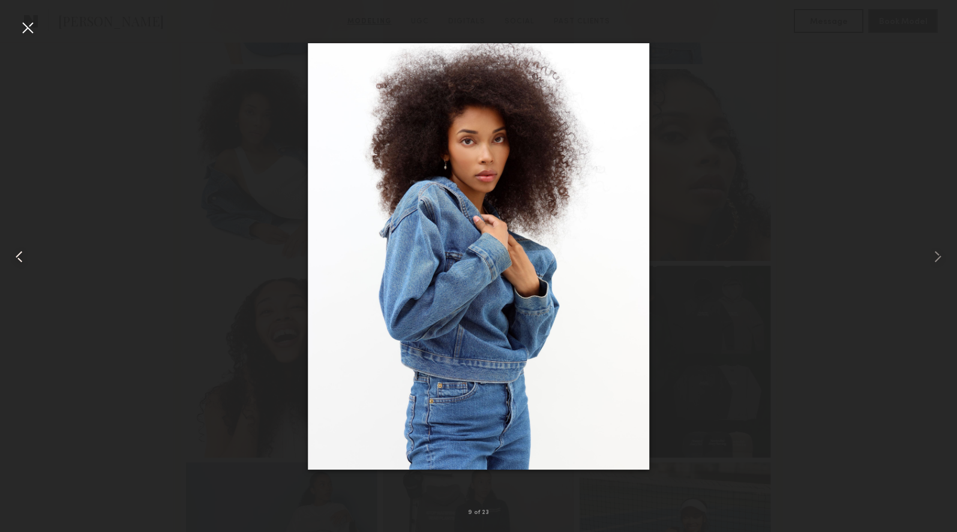
click at [17, 258] on common-icon at bounding box center [19, 256] width 19 height 19
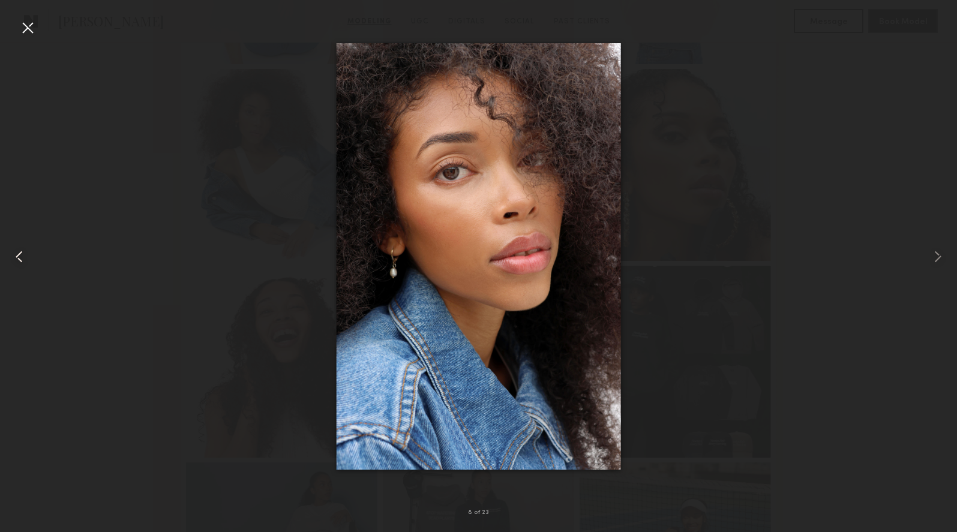
click at [17, 258] on common-icon at bounding box center [19, 256] width 19 height 19
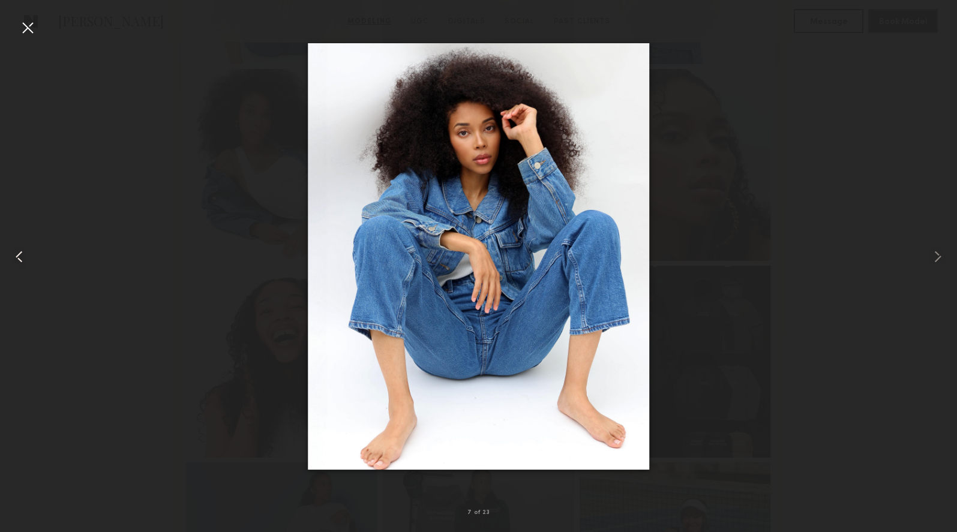
click at [17, 258] on common-icon at bounding box center [19, 256] width 19 height 19
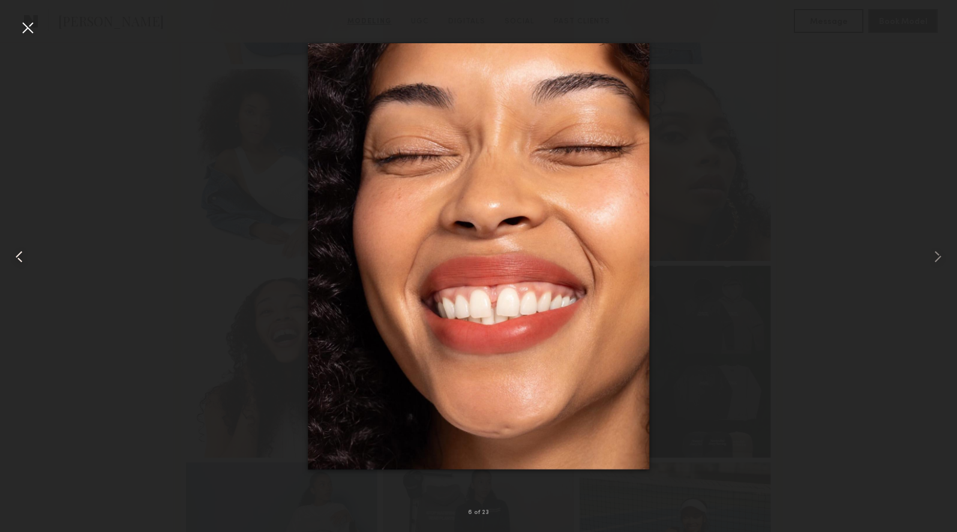
click at [17, 258] on common-icon at bounding box center [19, 256] width 19 height 19
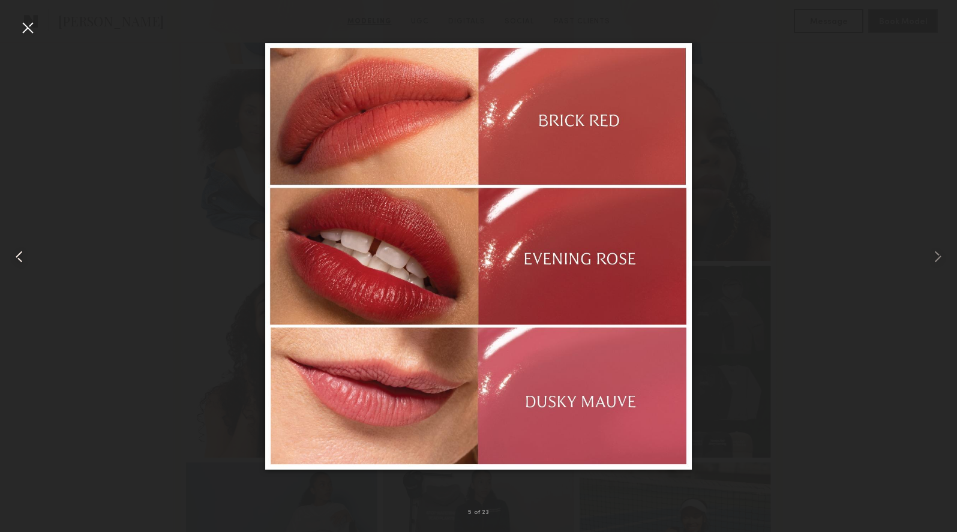
click at [17, 258] on common-icon at bounding box center [19, 256] width 19 height 19
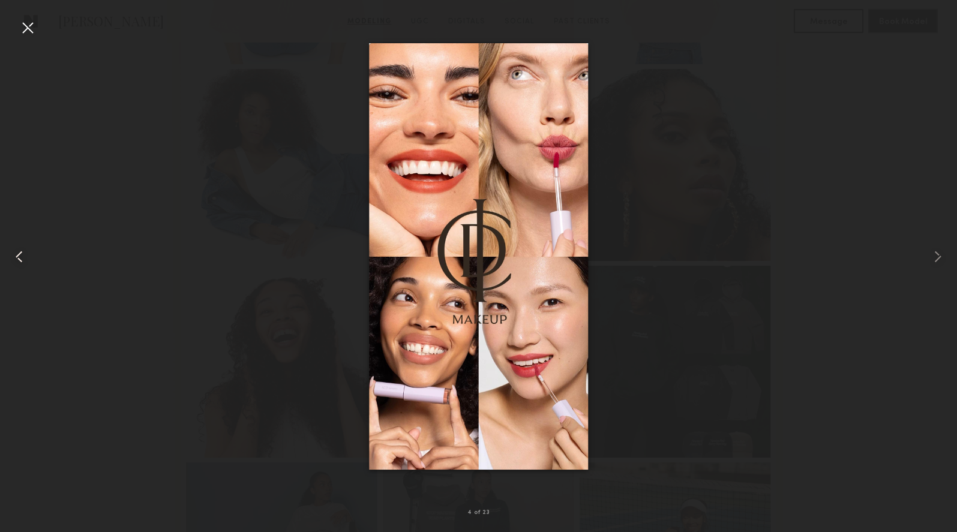
click at [17, 258] on common-icon at bounding box center [19, 256] width 19 height 19
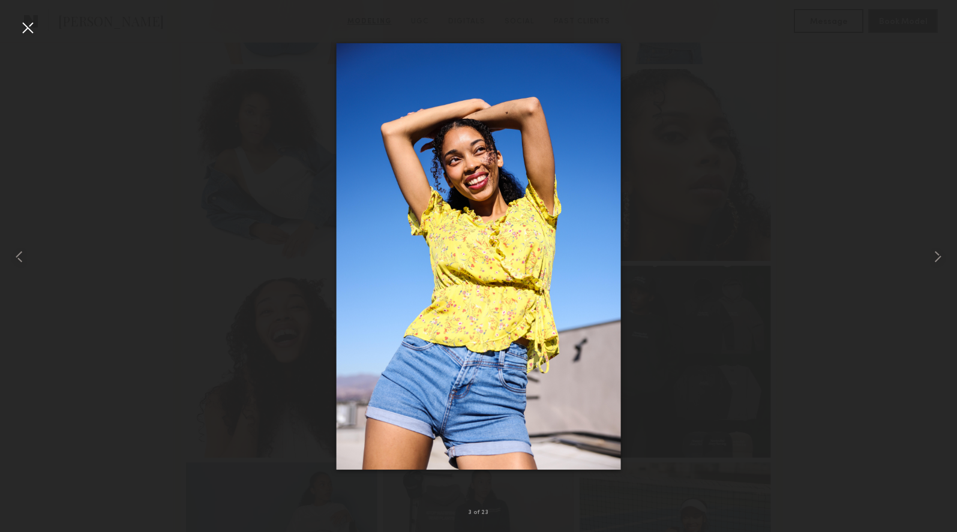
drag, startPoint x: 25, startPoint y: 30, endPoint x: 53, endPoint y: 34, distance: 27.9
click at [26, 30] on div at bounding box center [27, 27] width 19 height 19
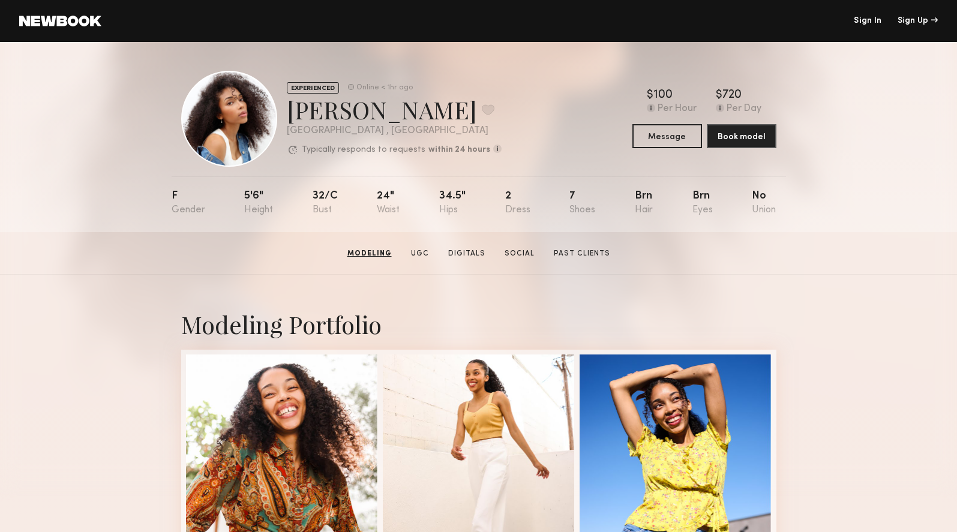
scroll to position [0, 0]
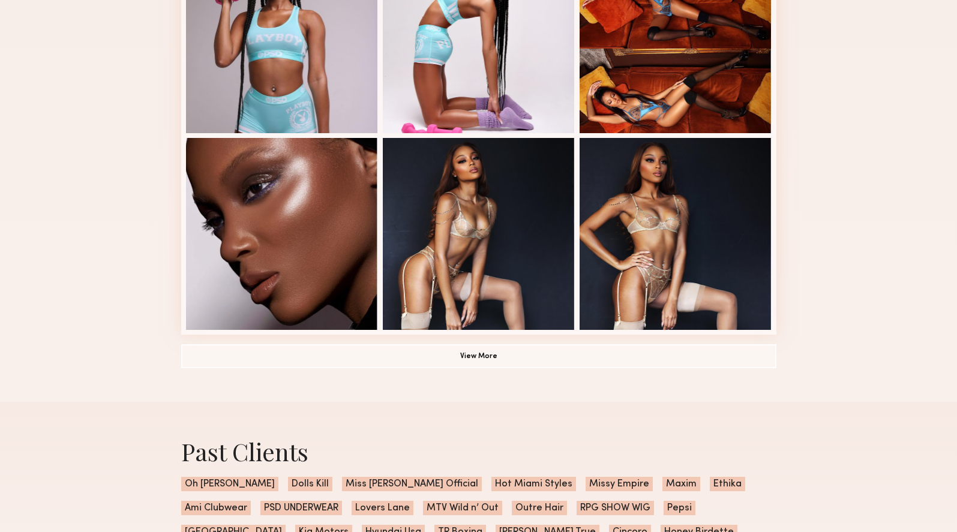
scroll to position [790, 0]
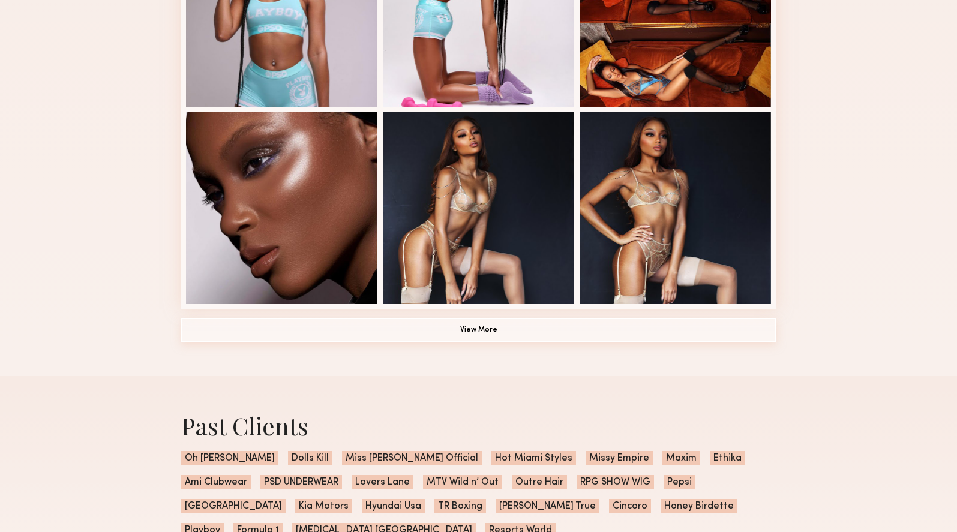
click at [487, 329] on button "View More" at bounding box center [478, 330] width 595 height 24
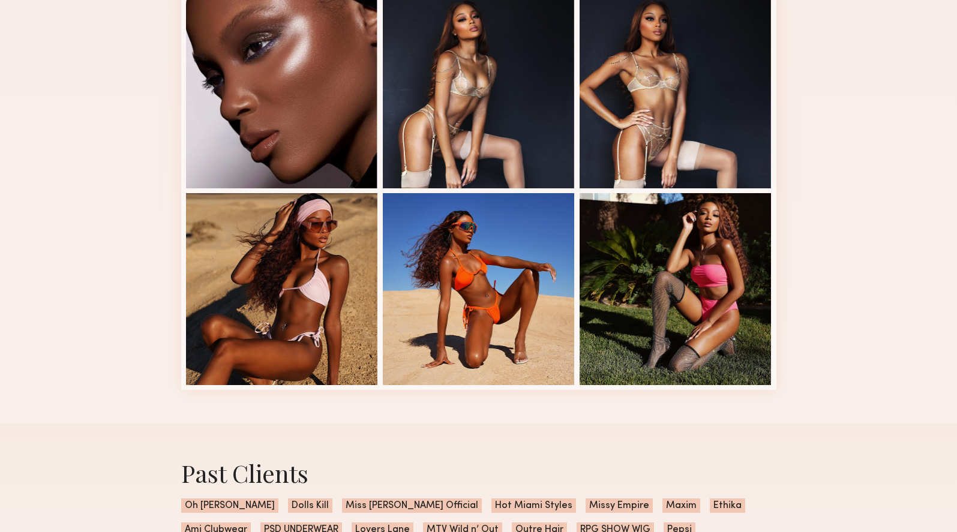
scroll to position [906, 0]
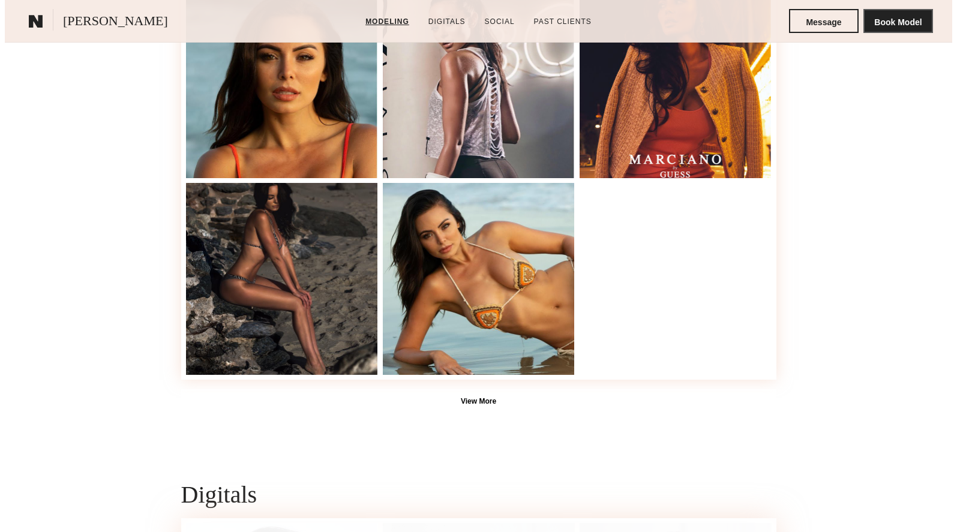
scroll to position [766, 0]
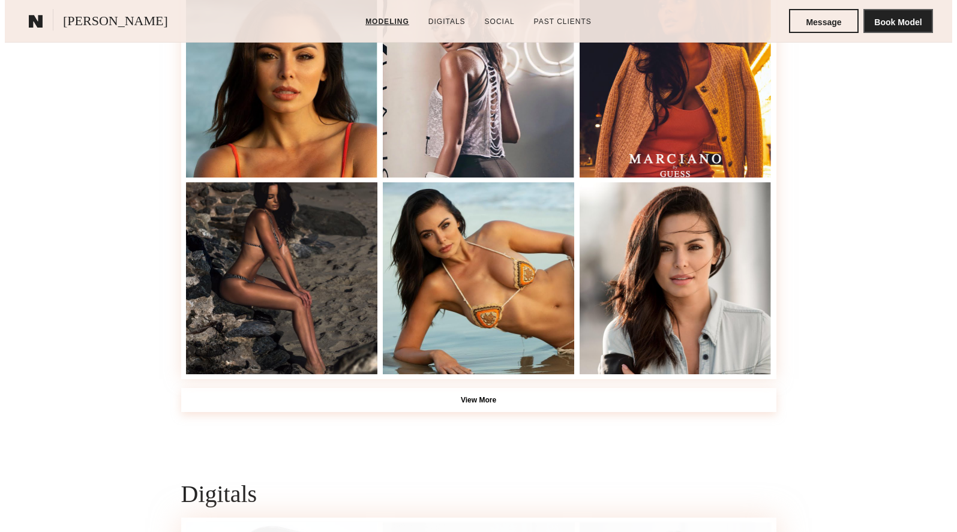
click at [502, 396] on button "View More" at bounding box center [478, 400] width 595 height 24
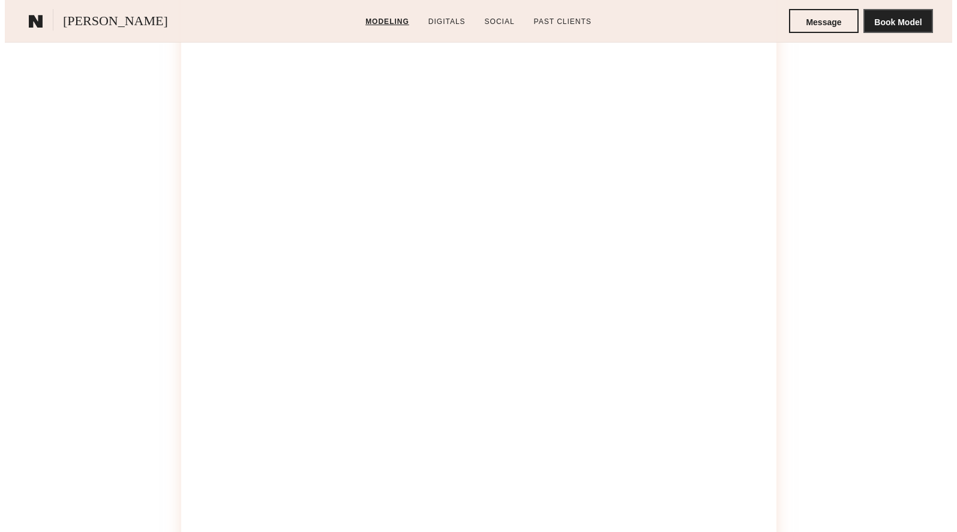
scroll to position [1202, 0]
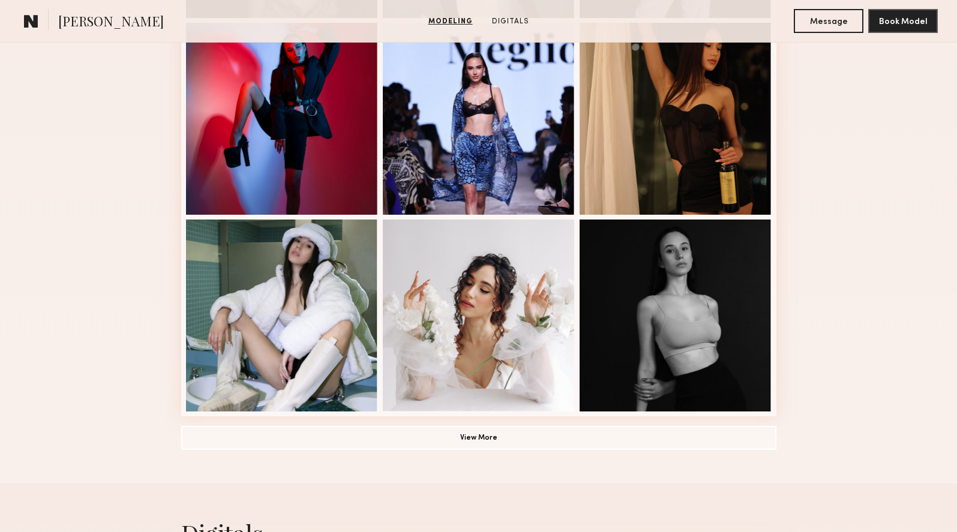
scroll to position [728, 0]
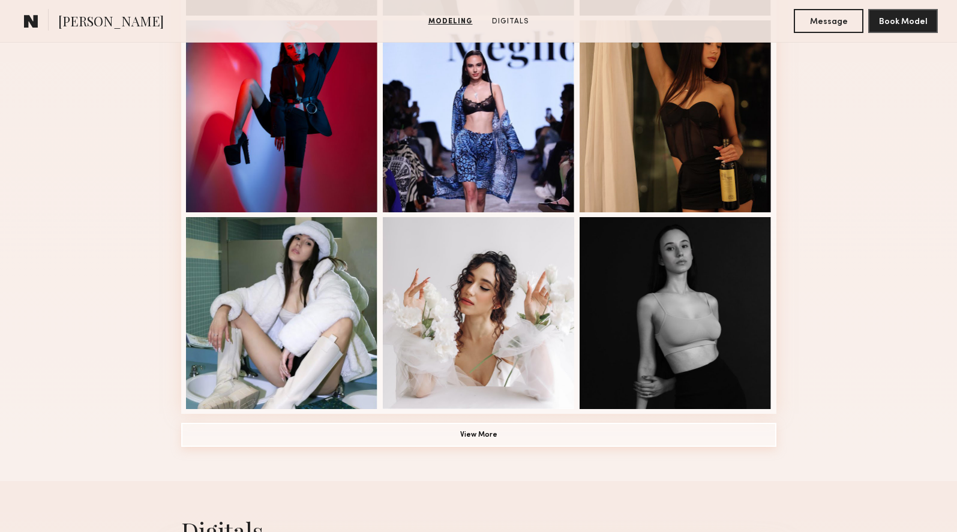
click at [488, 435] on button "View More" at bounding box center [478, 435] width 595 height 24
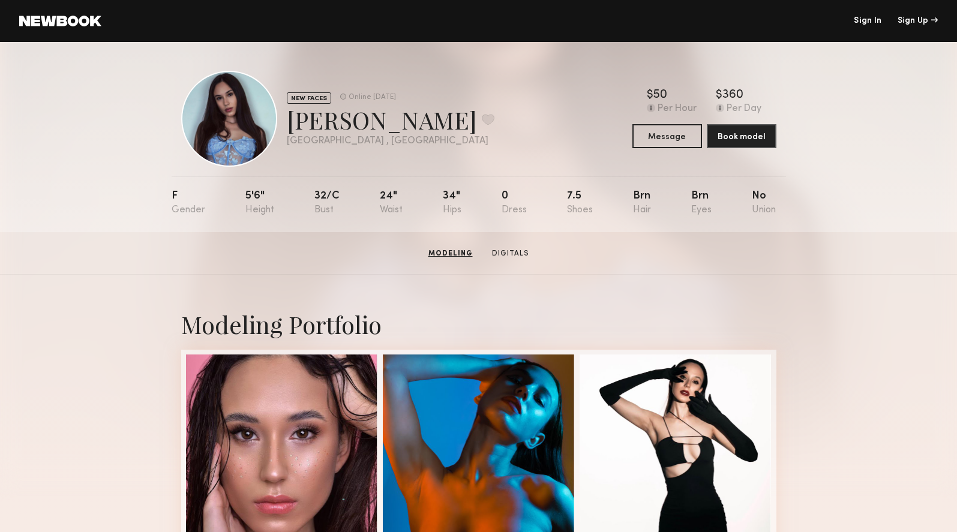
scroll to position [0, 0]
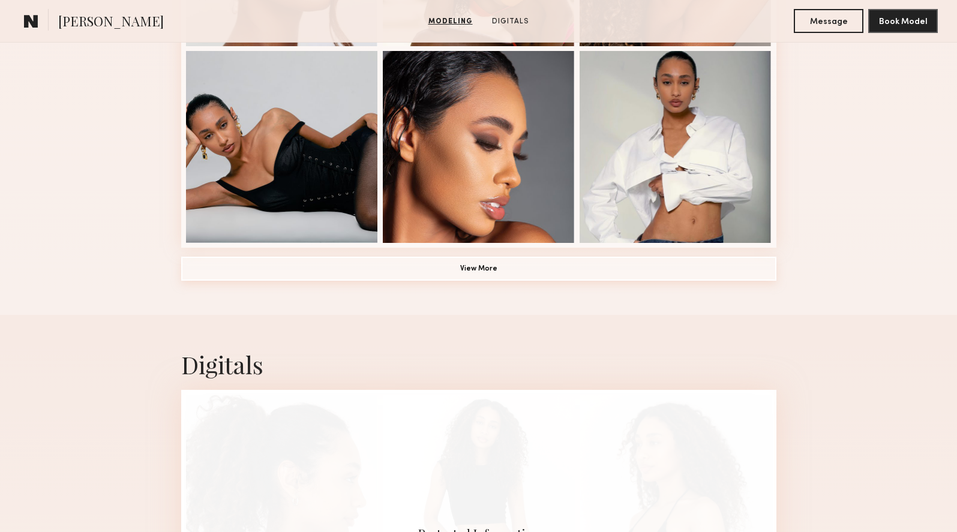
scroll to position [895, 0]
click at [464, 269] on button "View More" at bounding box center [478, 268] width 595 height 24
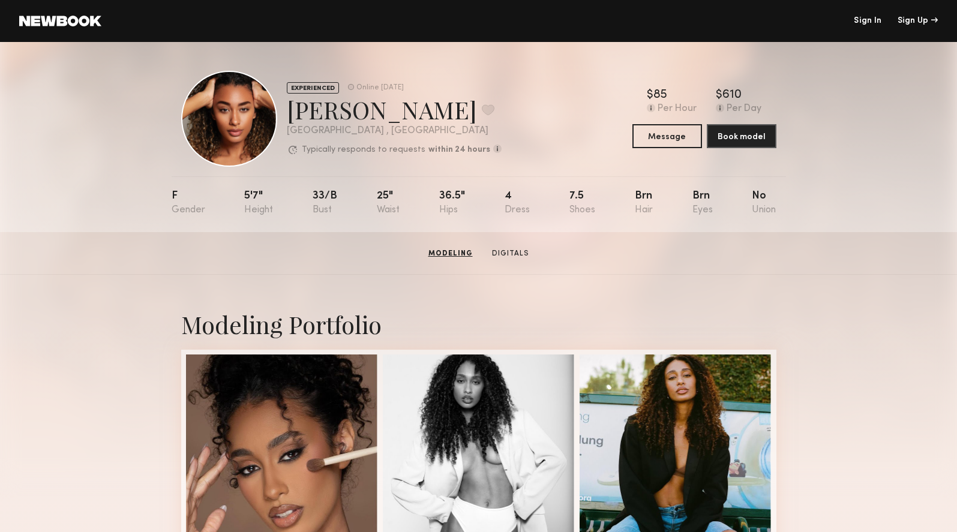
scroll to position [0, 0]
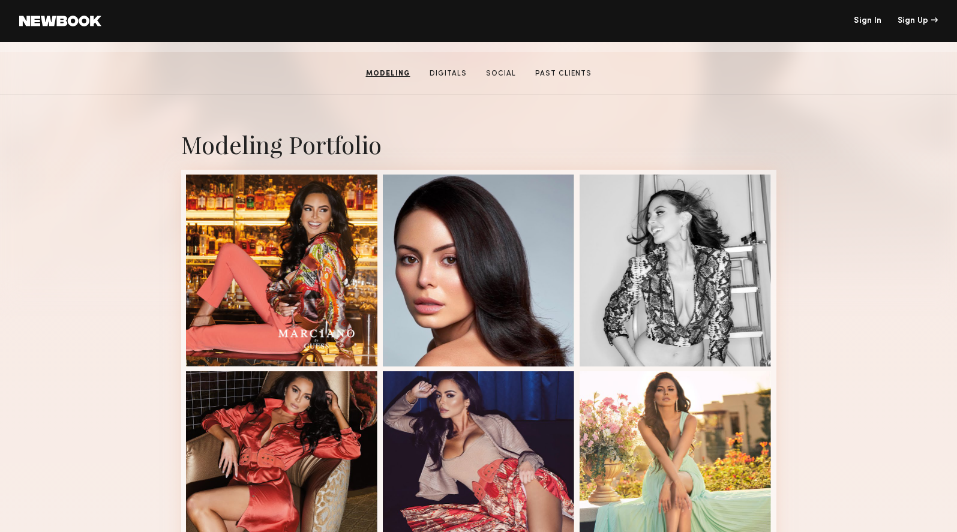
scroll to position [177, 0]
